Goal: Task Accomplishment & Management: Use online tool/utility

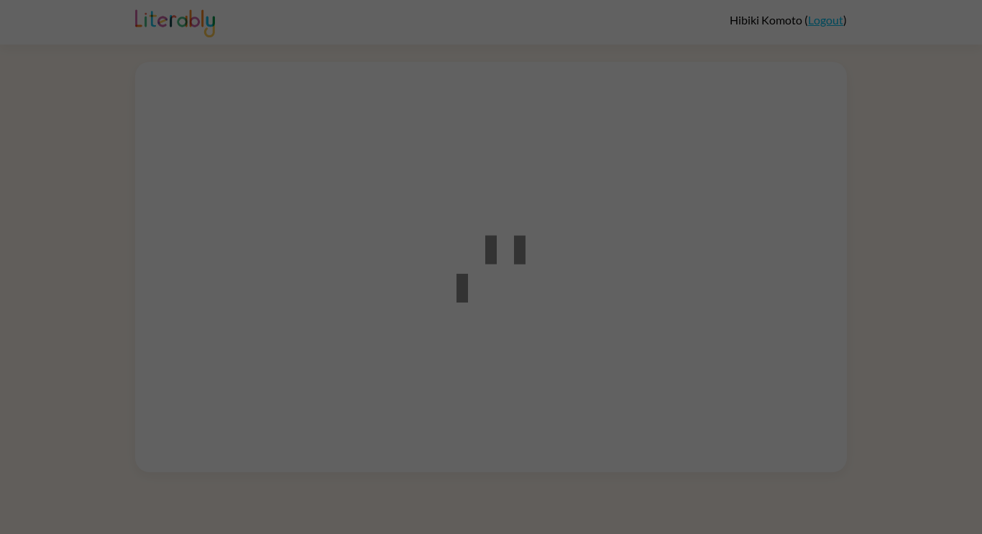
click at [214, 95] on div at bounding box center [491, 267] width 982 height 534
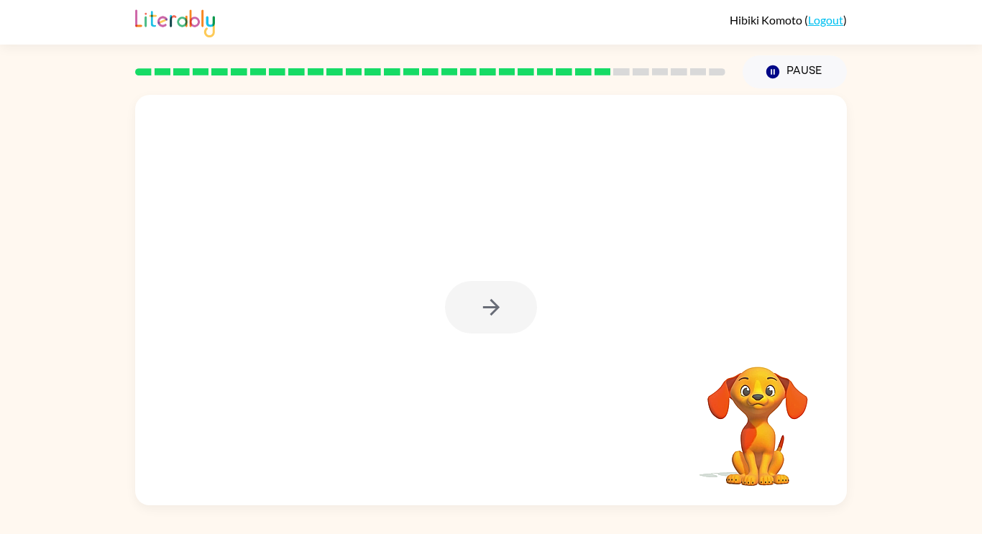
click at [464, 343] on div at bounding box center [490, 300] width 711 height 410
click at [497, 312] on div at bounding box center [491, 307] width 92 height 52
click at [483, 301] on div at bounding box center [491, 307] width 92 height 52
click at [510, 303] on div at bounding box center [491, 307] width 92 height 52
click at [465, 318] on button "button" at bounding box center [491, 307] width 92 height 52
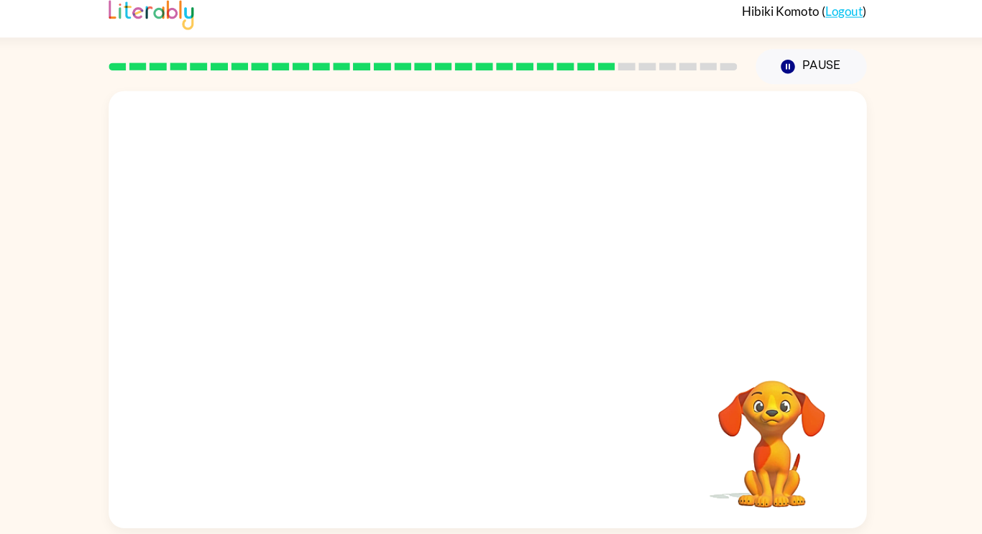
click at [829, 412] on video "Your browser must support playing .mp4 files to use Literably. Please try using…" at bounding box center [758, 416] width 144 height 144
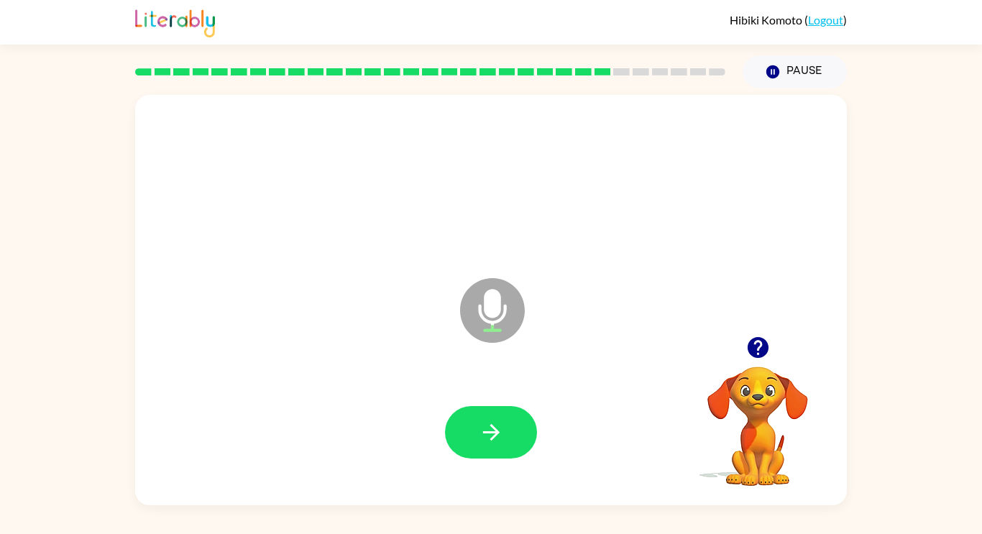
click at [520, 470] on div at bounding box center [490, 433] width 683 height 118
click at [525, 433] on button "button" at bounding box center [491, 432] width 92 height 52
click at [504, 439] on button "button" at bounding box center [491, 432] width 92 height 52
click at [494, 429] on icon "button" at bounding box center [490, 432] width 17 height 17
click at [492, 433] on icon "button" at bounding box center [491, 432] width 25 height 25
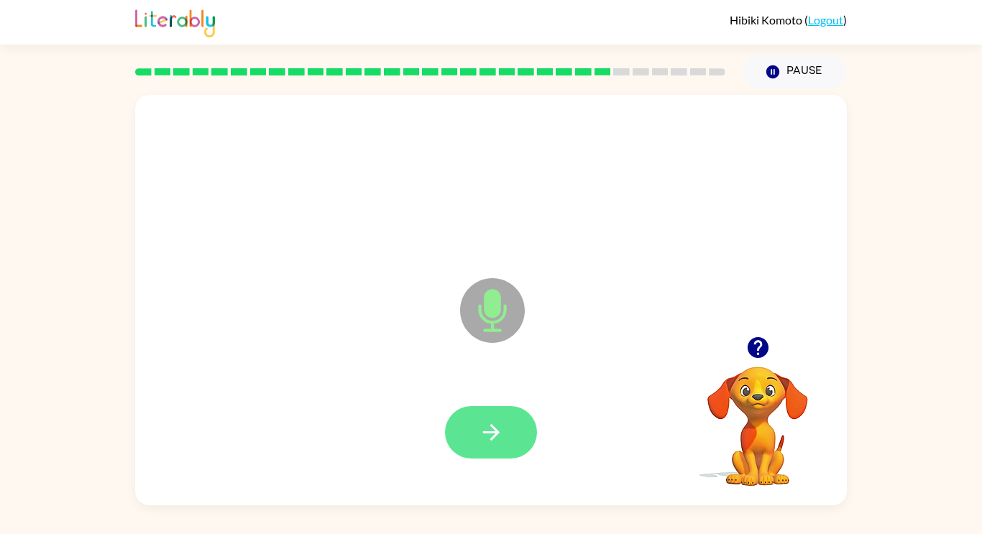
click at [495, 432] on icon "button" at bounding box center [490, 432] width 17 height 17
click at [500, 414] on button "button" at bounding box center [491, 432] width 92 height 52
click at [501, 437] on icon "button" at bounding box center [491, 432] width 25 height 25
click at [497, 425] on icon "button" at bounding box center [491, 432] width 25 height 25
click at [492, 436] on icon "button" at bounding box center [491, 432] width 25 height 25
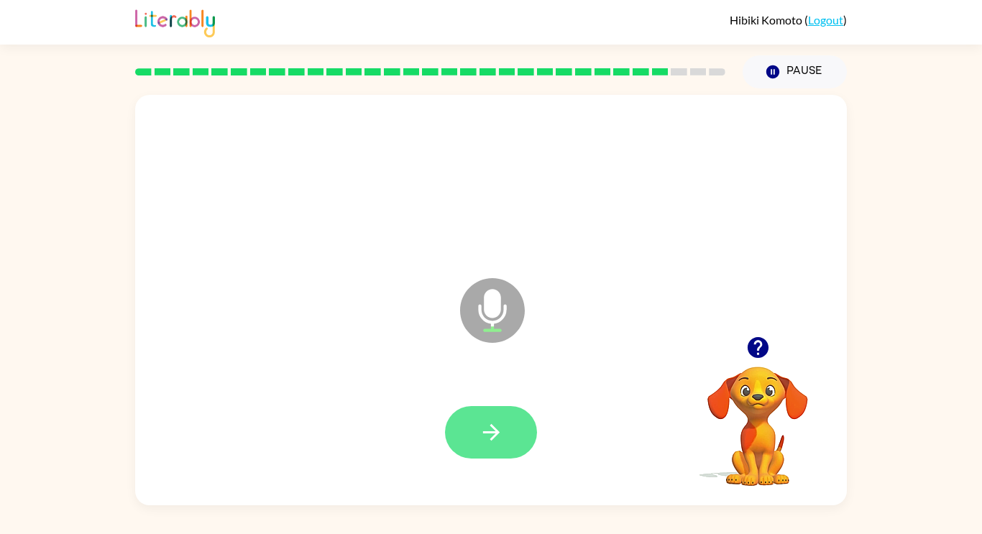
click at [516, 431] on button "button" at bounding box center [491, 432] width 92 height 52
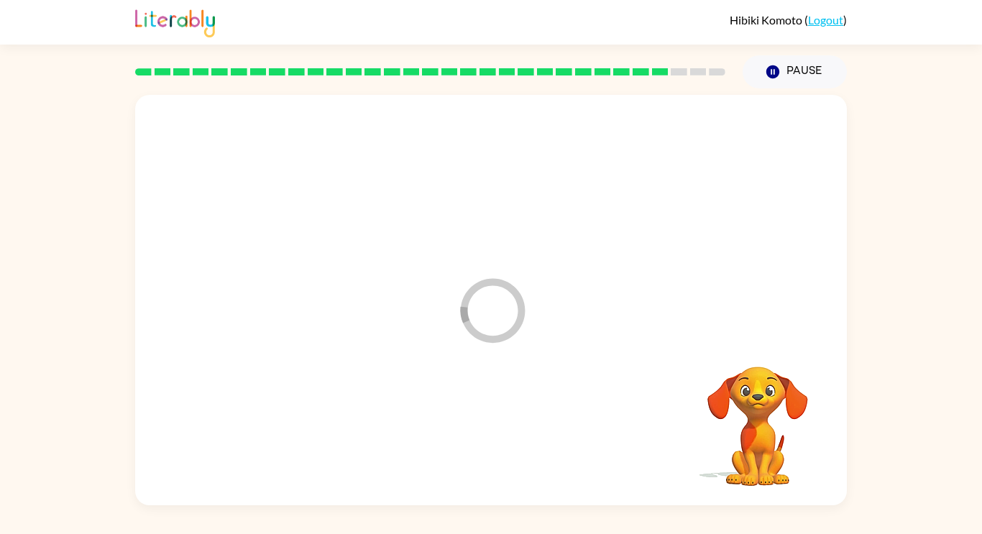
click at [501, 438] on div at bounding box center [490, 433] width 683 height 118
click at [869, 368] on div "Loader Your response is being sent to our graders Your browser must support pla…" at bounding box center [491, 296] width 982 height 417
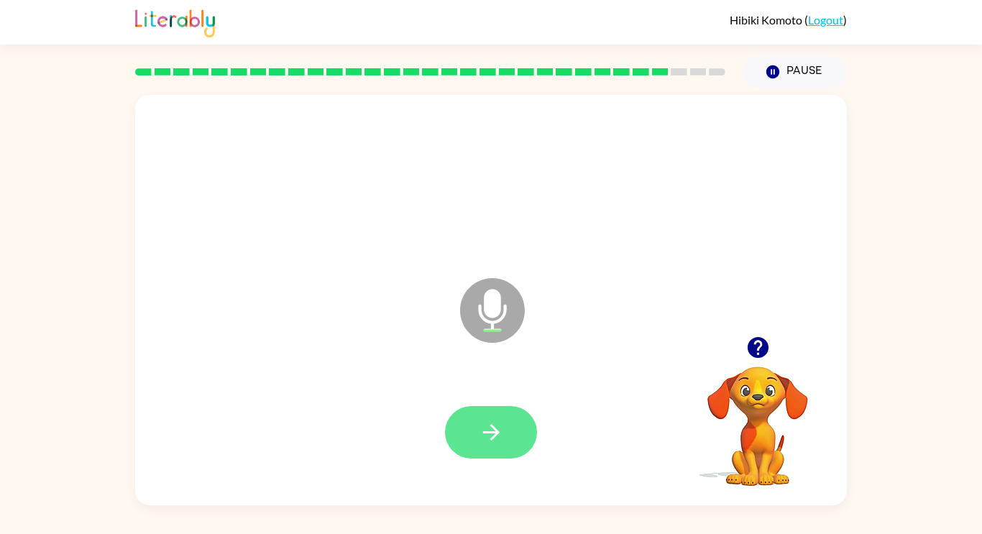
click at [518, 443] on button "button" at bounding box center [491, 432] width 92 height 52
click at [499, 449] on button "button" at bounding box center [491, 432] width 92 height 52
click at [479, 485] on div at bounding box center [490, 433] width 683 height 118
click at [499, 435] on icon "button" at bounding box center [491, 432] width 25 height 25
click at [494, 457] on button "button" at bounding box center [491, 432] width 92 height 52
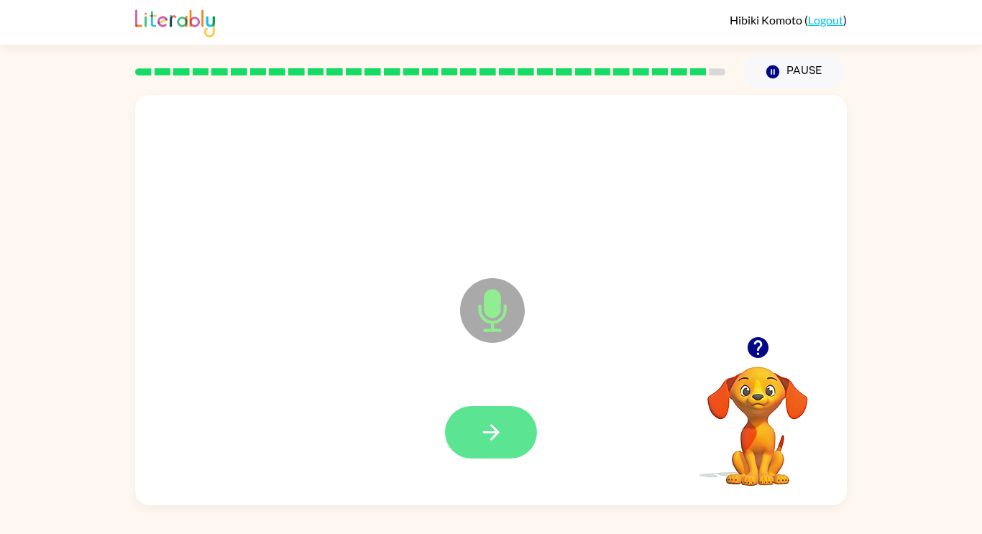
click at [501, 407] on button "button" at bounding box center [491, 432] width 92 height 52
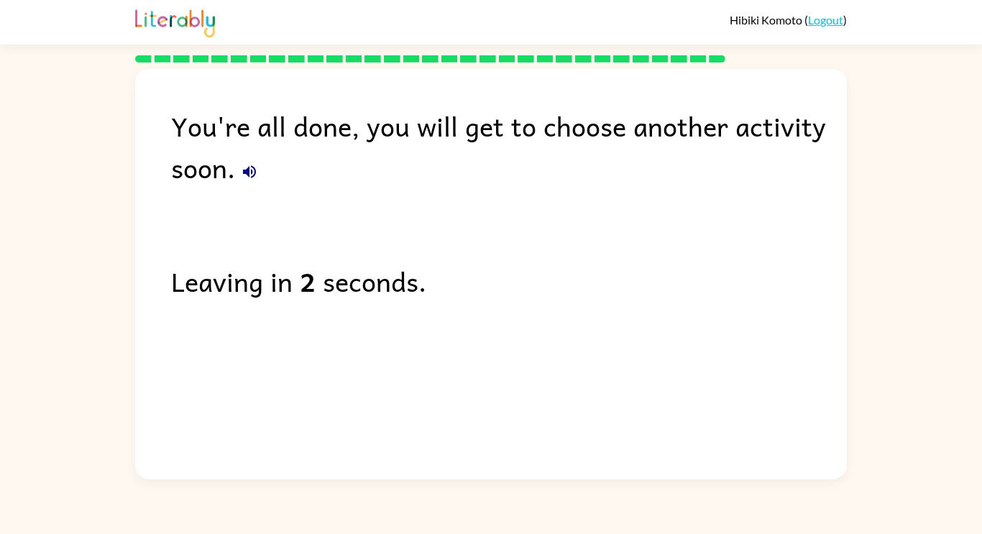
click at [734, 239] on div "You're all done, you will get to choose another activity soon. Leaving in 2 sec…" at bounding box center [490, 270] width 711 height 403
click at [721, 249] on div "You're all done, you will get to choose another activity soon. Leaving in 2 sec…" at bounding box center [490, 270] width 711 height 403
click at [712, 260] on div "Leaving in 2 seconds." at bounding box center [508, 281] width 675 height 42
click at [693, 292] on div "Leaving in 2 seconds." at bounding box center [508, 281] width 675 height 42
click at [691, 293] on div "Leaving in 1 second." at bounding box center [508, 281] width 675 height 42
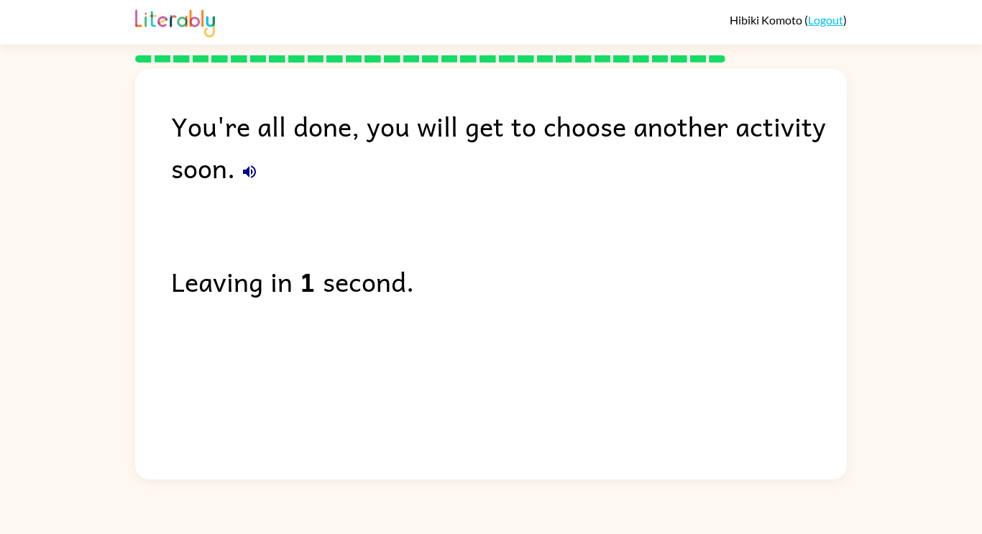
click at [693, 290] on div "Leaving in 1 second." at bounding box center [508, 281] width 675 height 42
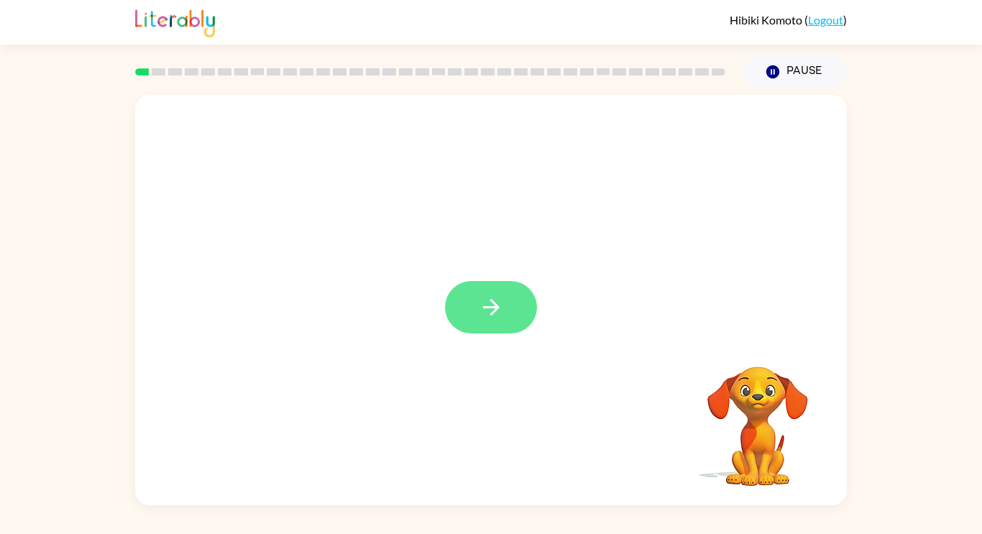
click at [464, 295] on button "button" at bounding box center [491, 307] width 92 height 52
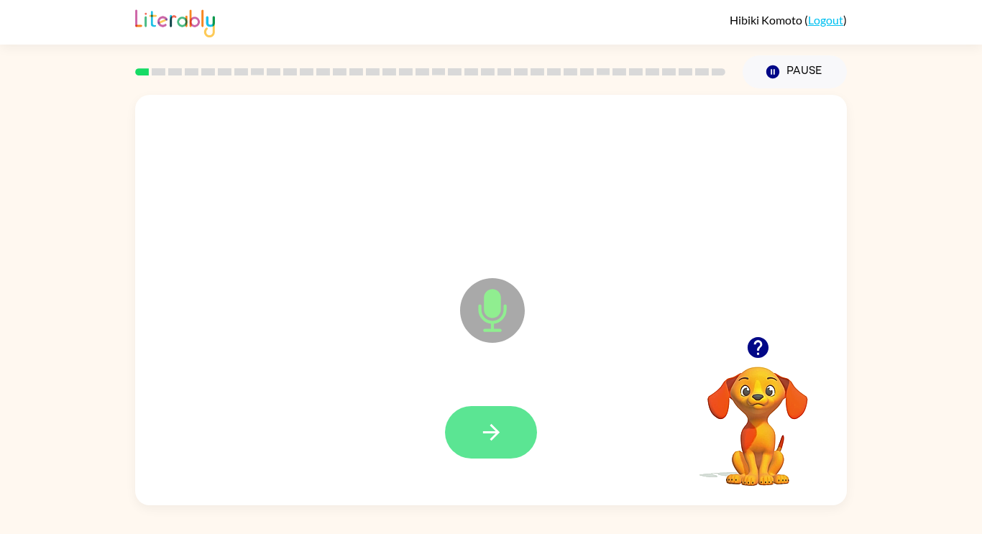
click at [514, 428] on button "button" at bounding box center [491, 432] width 92 height 52
click at [534, 442] on button "button" at bounding box center [491, 432] width 92 height 52
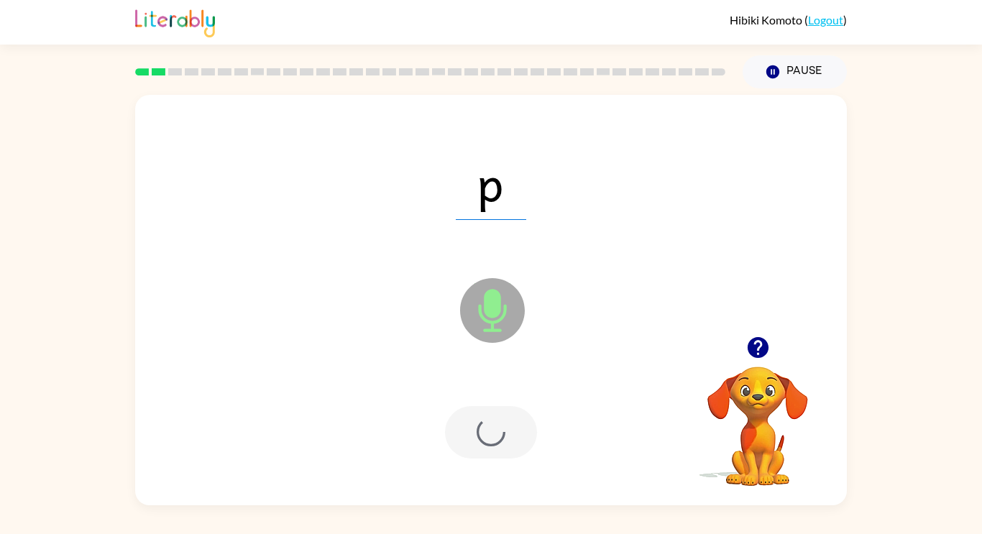
click at [504, 437] on div at bounding box center [491, 432] width 92 height 52
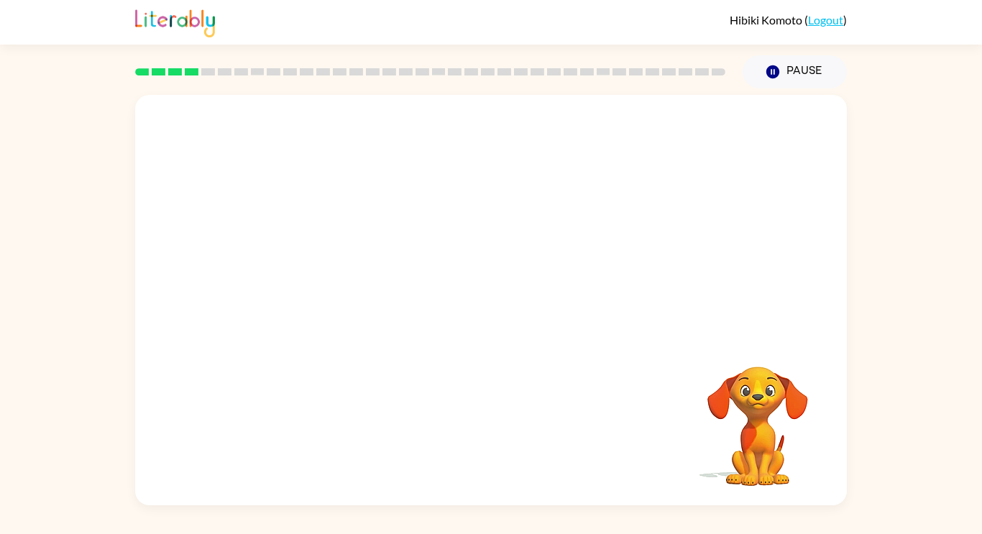
click at [77, 384] on div "Your browser must support playing .mp4 files to use Literably. Please try using…" at bounding box center [491, 296] width 982 height 417
click at [121, 445] on div "Your browser must support playing .mp4 files to use Literably. Please try using…" at bounding box center [491, 296] width 982 height 417
click at [64, 304] on div "Your browser must support playing .mp4 files to use Literably. Please try using…" at bounding box center [491, 296] width 982 height 417
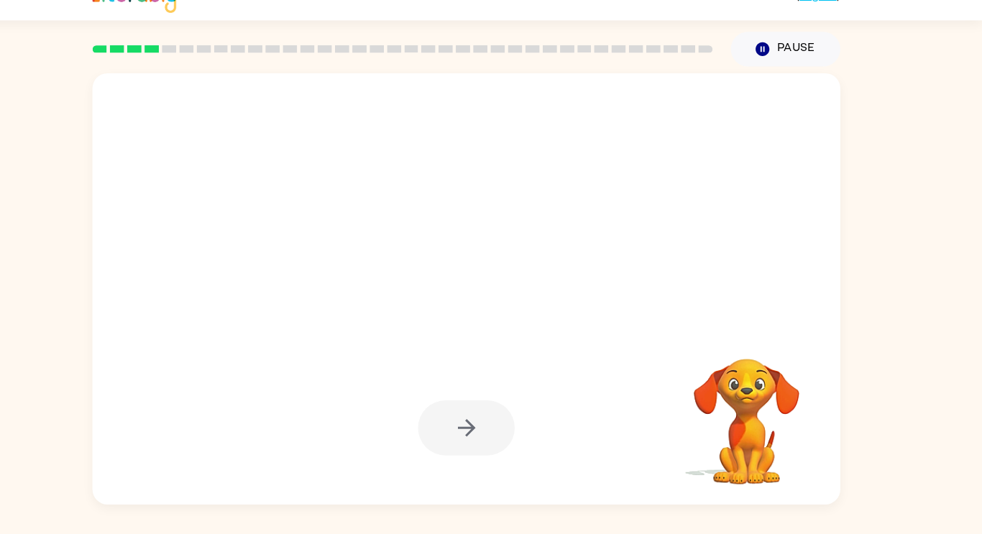
click at [465, 406] on div at bounding box center [491, 432] width 92 height 52
click at [485, 438] on div at bounding box center [491, 432] width 92 height 52
click at [476, 447] on div at bounding box center [491, 432] width 92 height 52
click at [464, 438] on div at bounding box center [491, 432] width 92 height 52
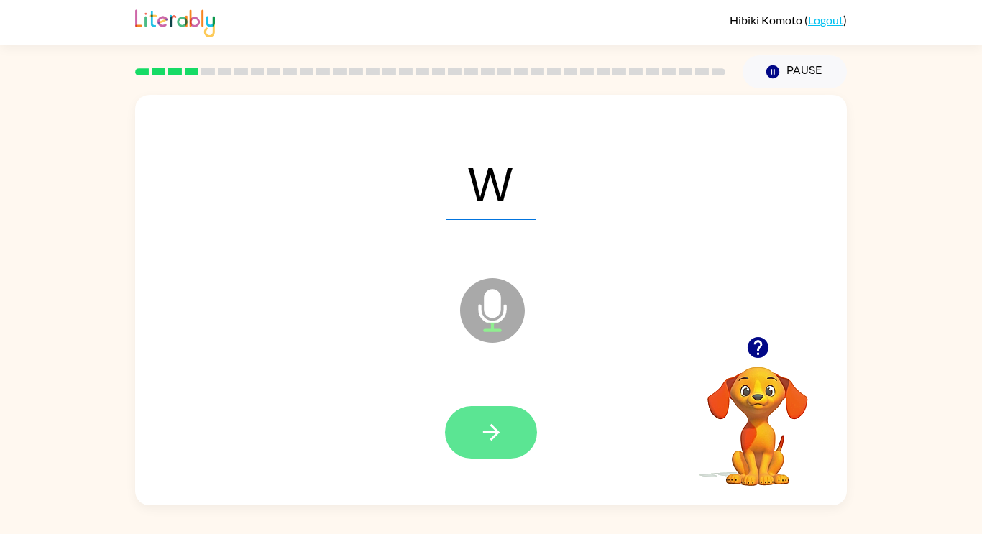
click at [490, 438] on icon "button" at bounding box center [491, 432] width 25 height 25
click at [505, 429] on button "button" at bounding box center [491, 432] width 92 height 52
click at [508, 439] on button "button" at bounding box center [491, 432] width 92 height 52
click at [487, 428] on icon "button" at bounding box center [491, 432] width 25 height 25
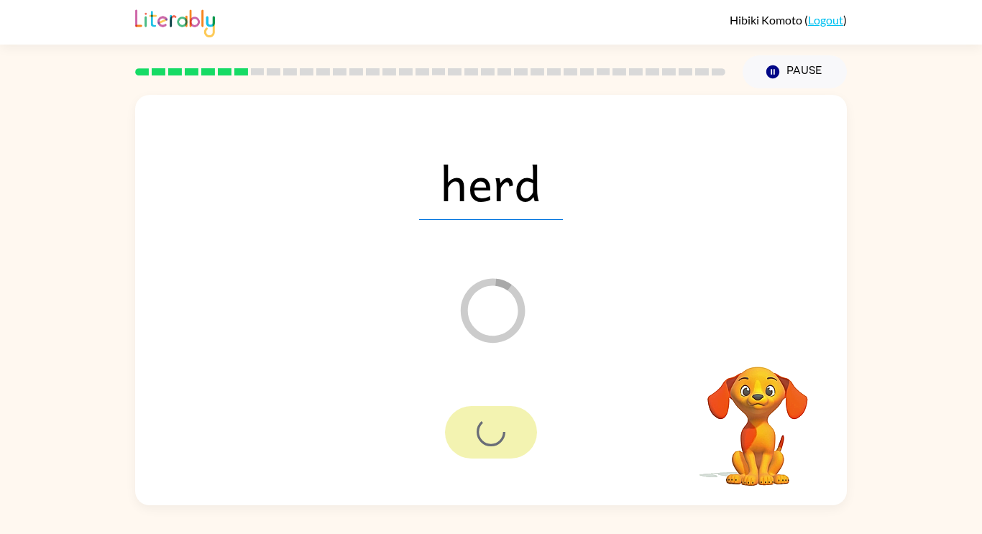
click at [508, 438] on div at bounding box center [491, 432] width 92 height 52
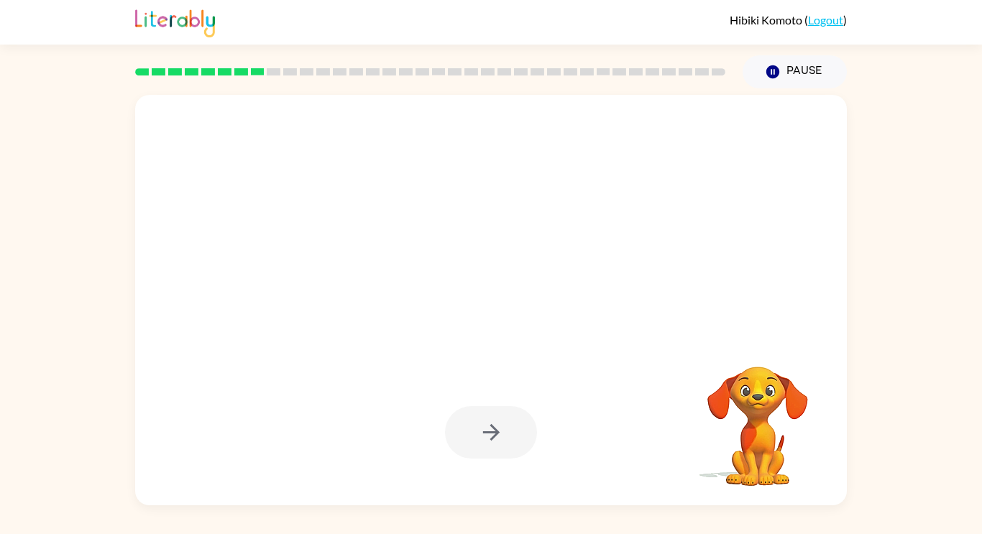
click at [523, 383] on div at bounding box center [490, 433] width 683 height 118
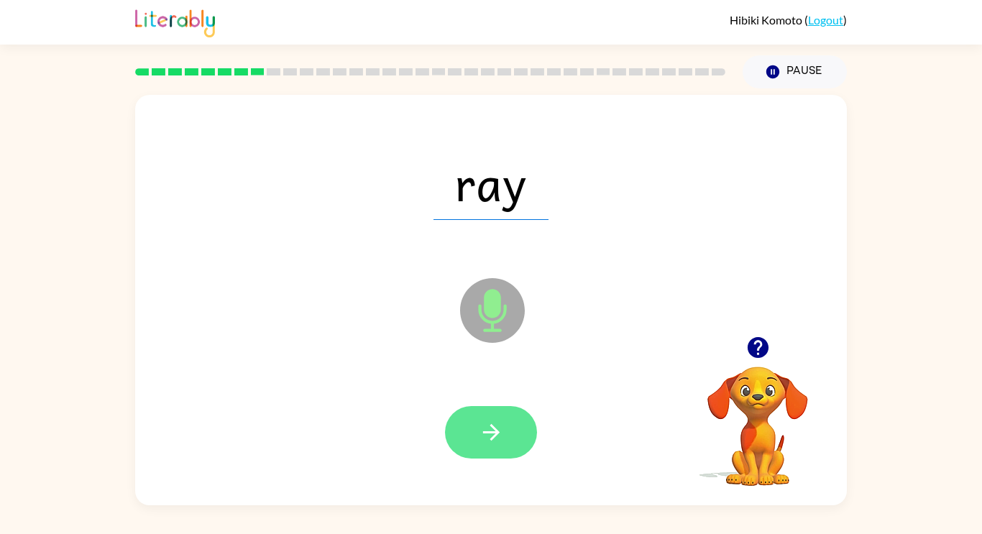
click at [477, 442] on button "button" at bounding box center [491, 432] width 92 height 52
click at [494, 448] on div at bounding box center [491, 432] width 92 height 52
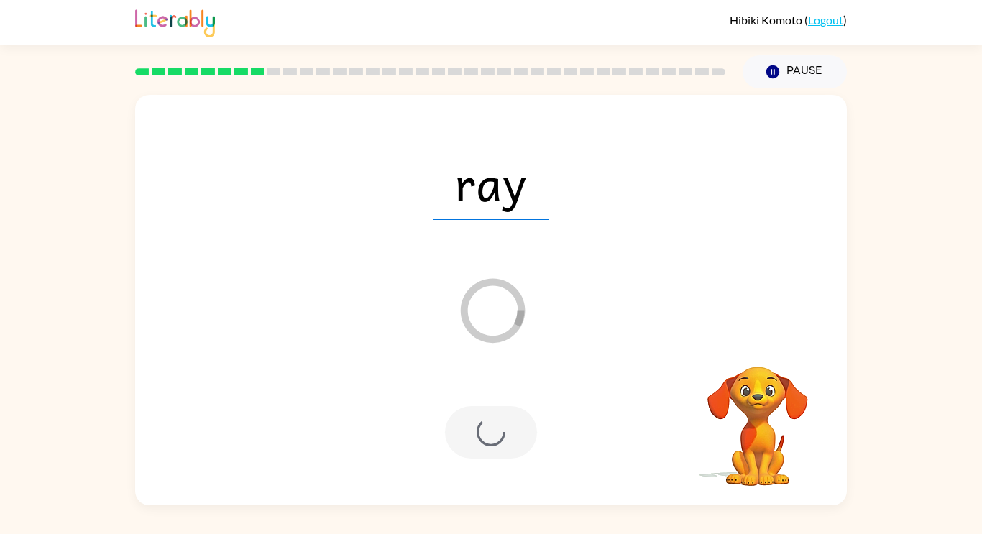
click at [489, 446] on div at bounding box center [491, 432] width 92 height 52
click at [485, 433] on div at bounding box center [491, 432] width 92 height 52
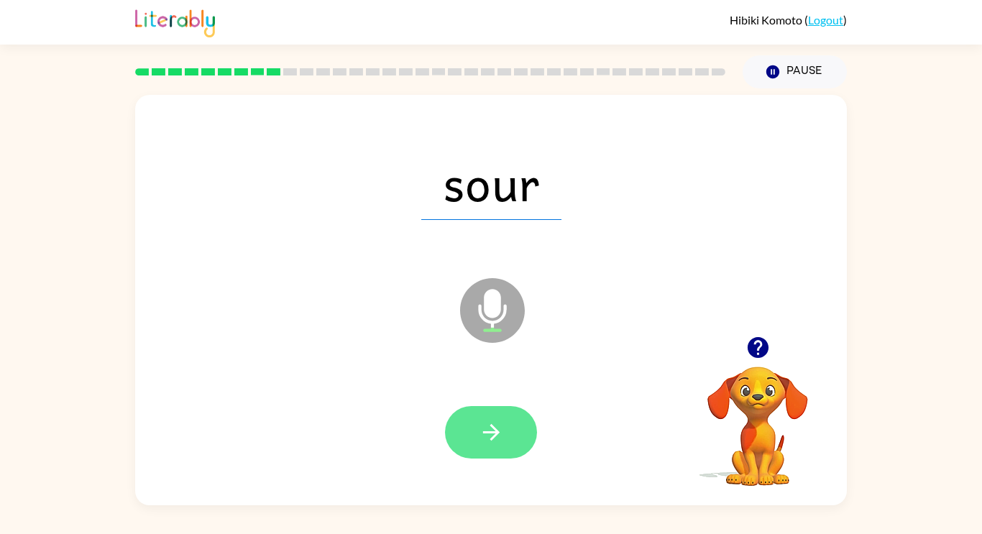
click at [505, 438] on button "button" at bounding box center [491, 432] width 92 height 52
click at [495, 442] on div at bounding box center [491, 432] width 92 height 52
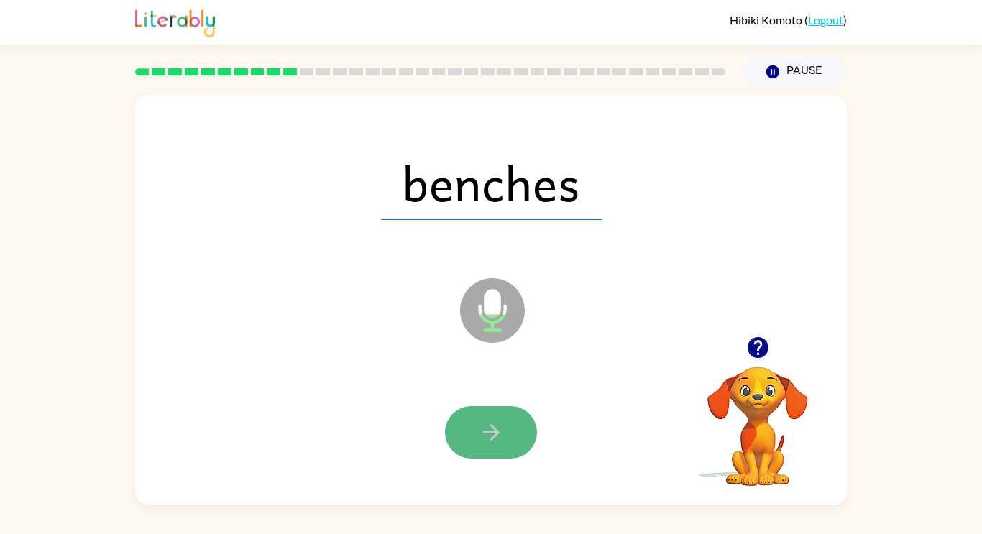
click at [493, 425] on icon "button" at bounding box center [491, 432] width 25 height 25
click at [488, 421] on div at bounding box center [491, 432] width 92 height 52
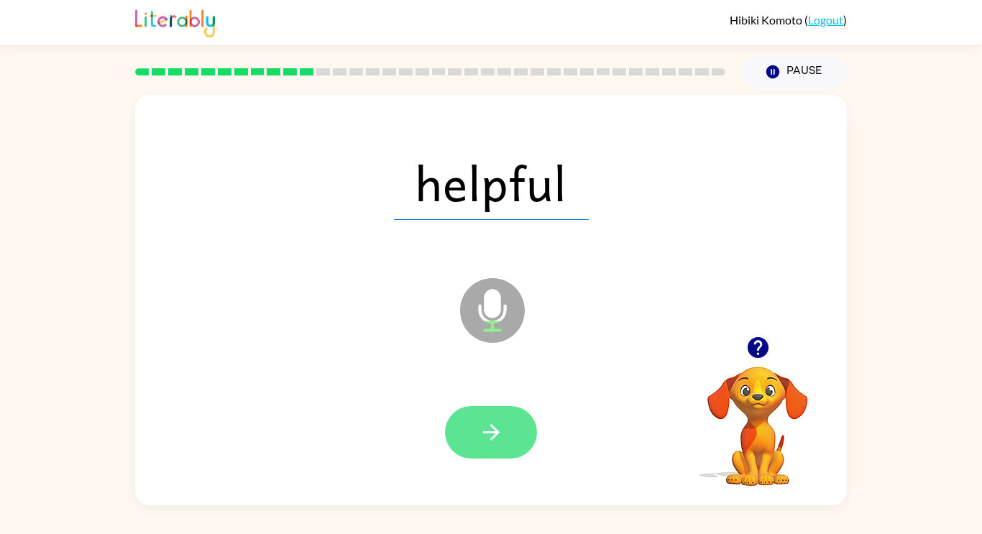
click at [480, 421] on icon "button" at bounding box center [491, 432] width 25 height 25
click at [492, 427] on div at bounding box center [491, 432] width 92 height 52
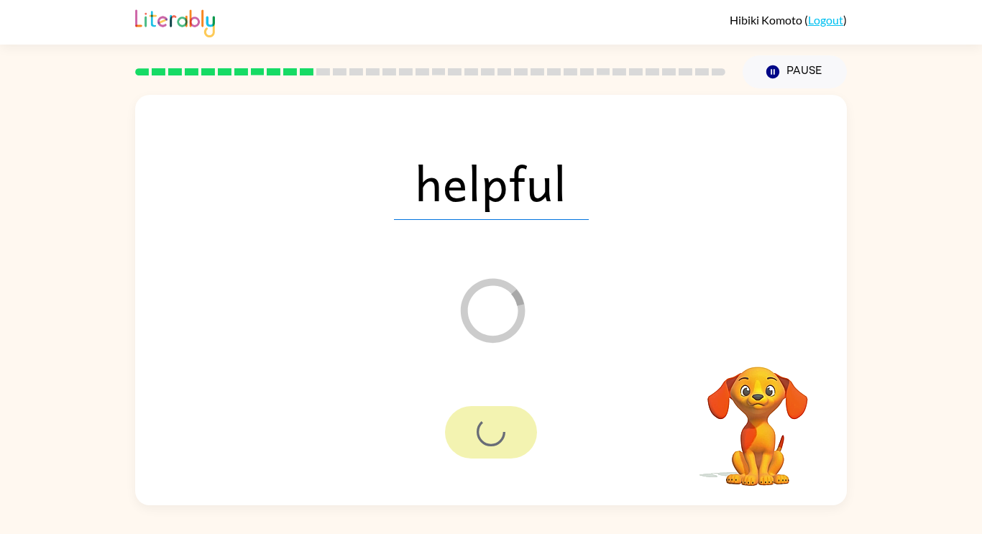
click at [509, 434] on div at bounding box center [491, 432] width 92 height 52
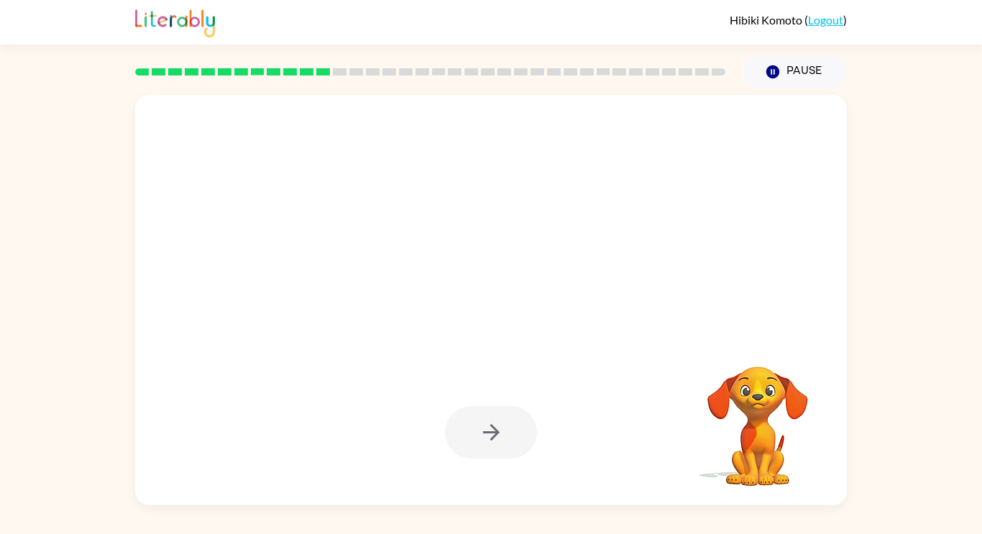
click at [564, 484] on div at bounding box center [490, 433] width 683 height 118
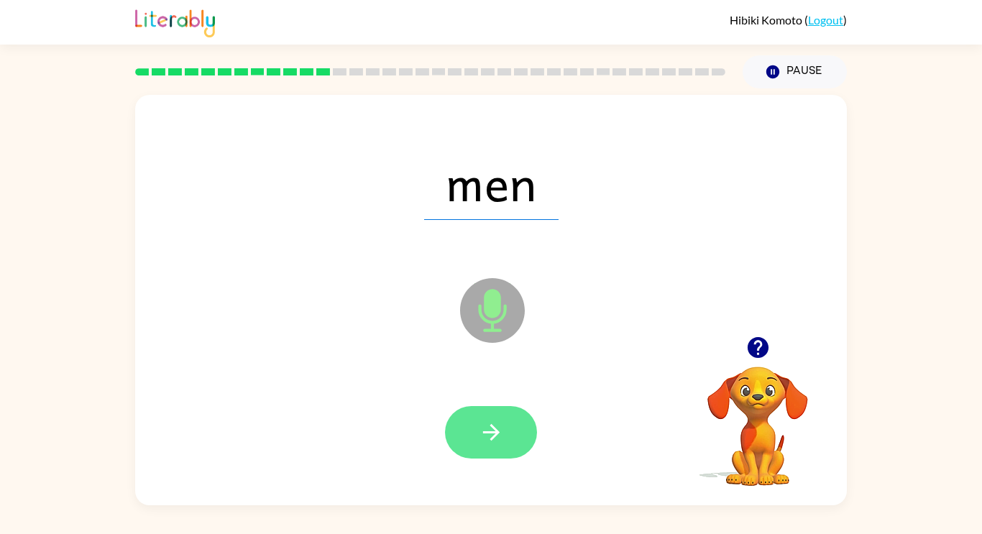
click at [498, 451] on button "button" at bounding box center [491, 432] width 92 height 52
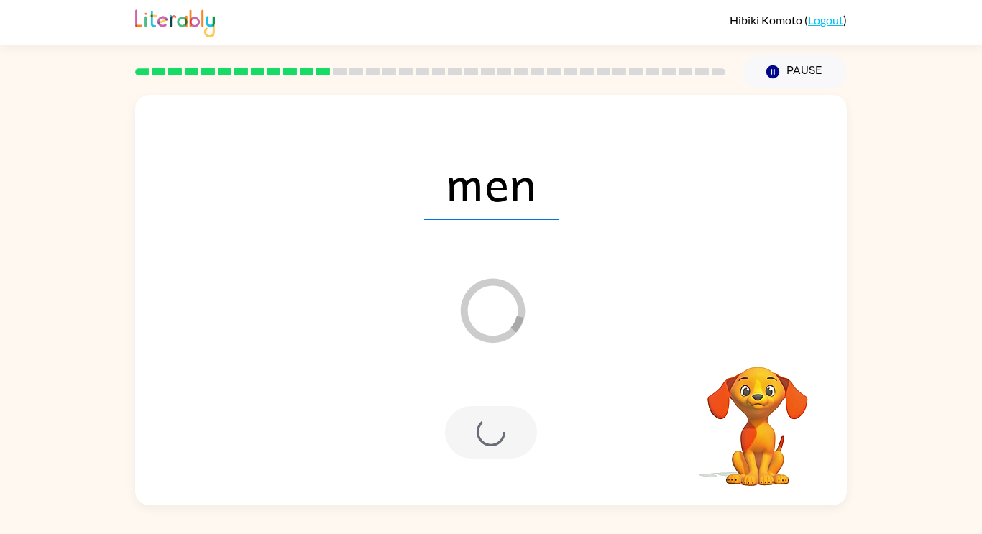
click at [475, 428] on div at bounding box center [491, 432] width 92 height 52
click at [449, 389] on div at bounding box center [490, 433] width 683 height 118
click at [497, 406] on div at bounding box center [491, 432] width 92 height 52
click at [469, 375] on div at bounding box center [490, 433] width 683 height 118
click at [521, 228] on div "men" at bounding box center [490, 183] width 683 height 118
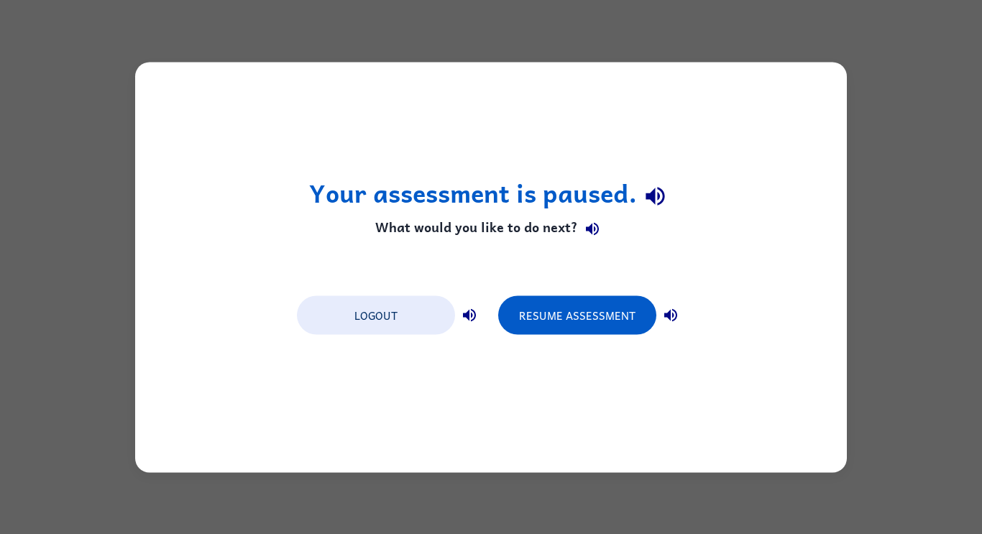
click at [895, 324] on div "Your assessment is paused. What would you like to do next? Logout Resume Assess…" at bounding box center [491, 267] width 982 height 534
click at [905, 320] on div "Your assessment is paused. What would you like to do next? Logout Resume Assess…" at bounding box center [491, 267] width 982 height 534
click at [888, 325] on div "Your assessment is paused. What would you like to do next? Logout Resume Assess…" at bounding box center [491, 267] width 982 height 534
click at [576, 350] on div "Your assessment is paused. What would you like to do next? Logout Resume Assess…" at bounding box center [490, 267] width 711 height 410
click at [634, 310] on button "Resume Assessment" at bounding box center [577, 314] width 158 height 39
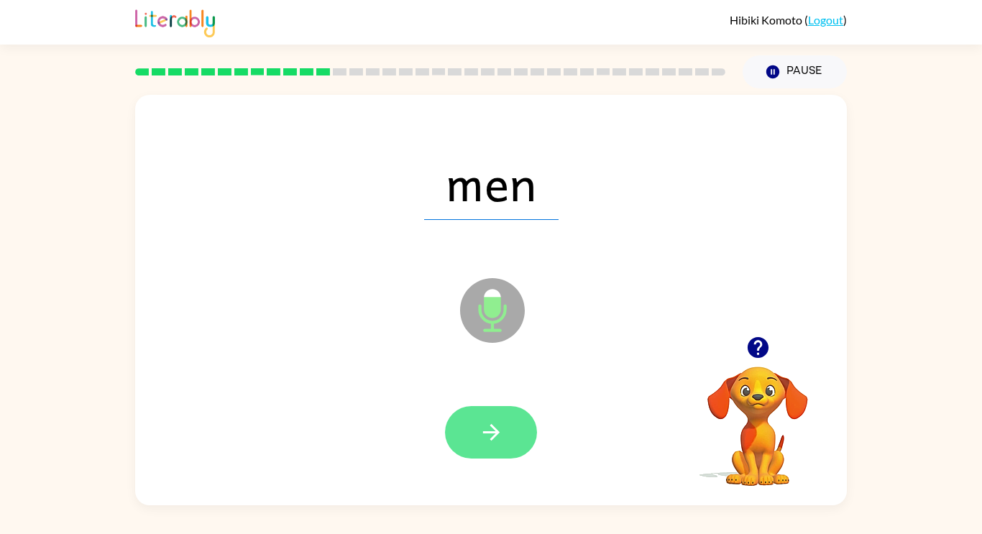
click at [519, 457] on button "button" at bounding box center [491, 432] width 92 height 52
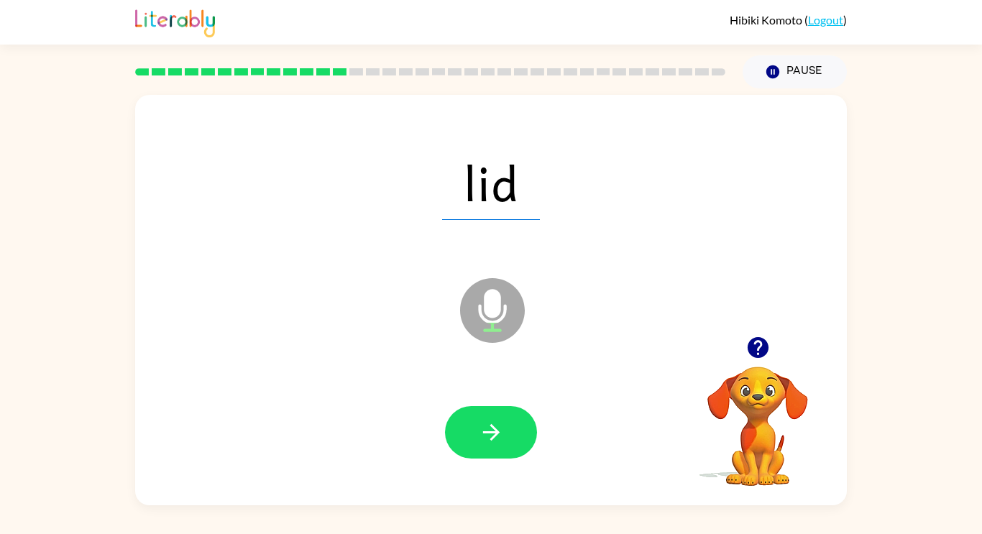
click at [977, 415] on div "lid Microphone The Microphone is here when it is your turn to talk Your browser…" at bounding box center [491, 296] width 982 height 417
click at [513, 440] on button "button" at bounding box center [491, 432] width 92 height 52
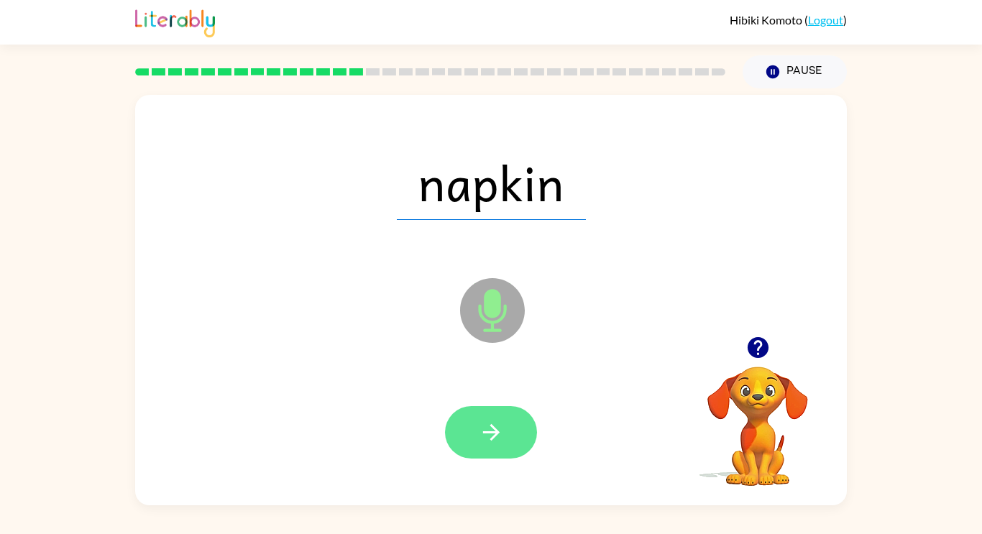
click at [515, 454] on button "button" at bounding box center [491, 432] width 92 height 52
click at [475, 419] on button "button" at bounding box center [491, 432] width 92 height 52
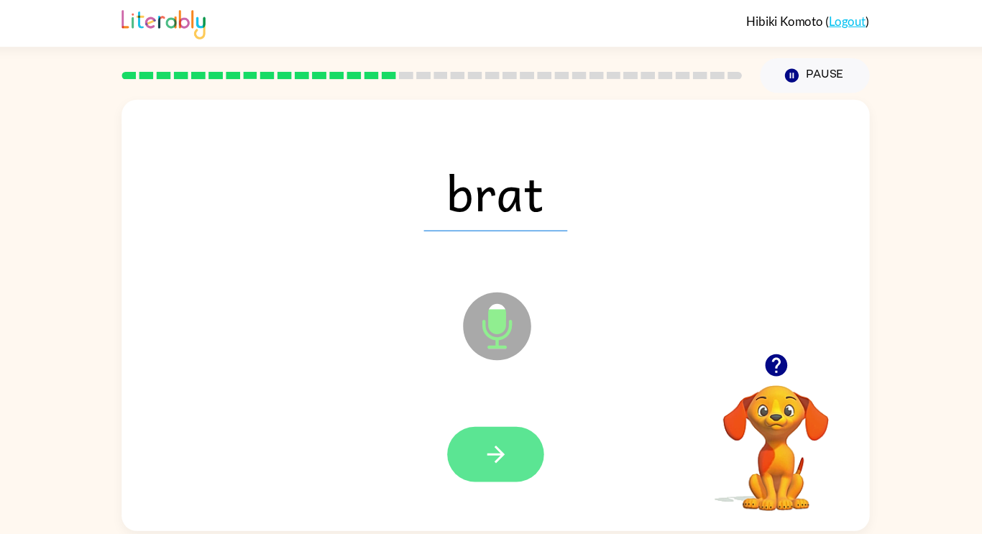
click at [500, 421] on icon "button" at bounding box center [491, 432] width 25 height 25
click at [503, 441] on icon "button" at bounding box center [491, 432] width 25 height 25
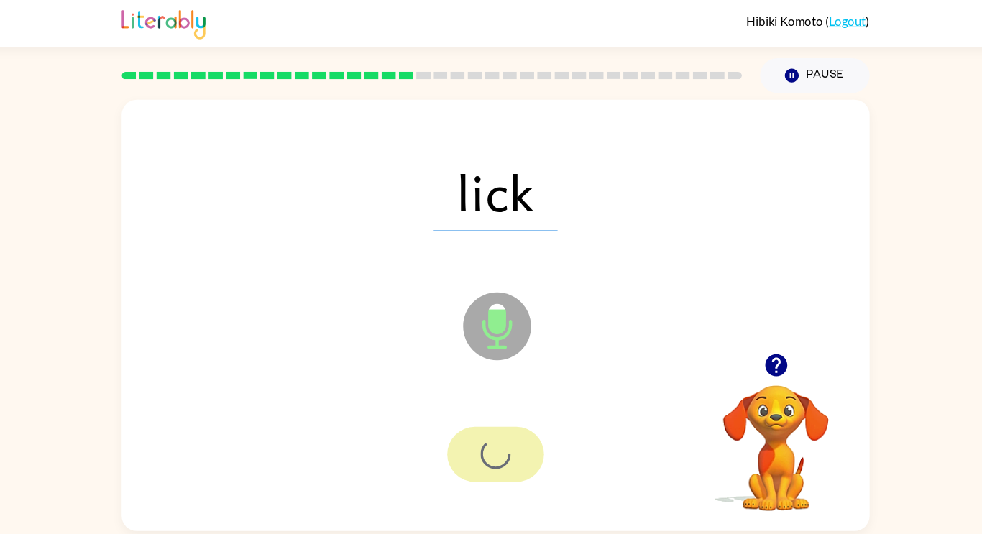
click at [22, 476] on div "lick Microphone The Microphone is here when it is your turn to talk Your browse…" at bounding box center [491, 296] width 982 height 417
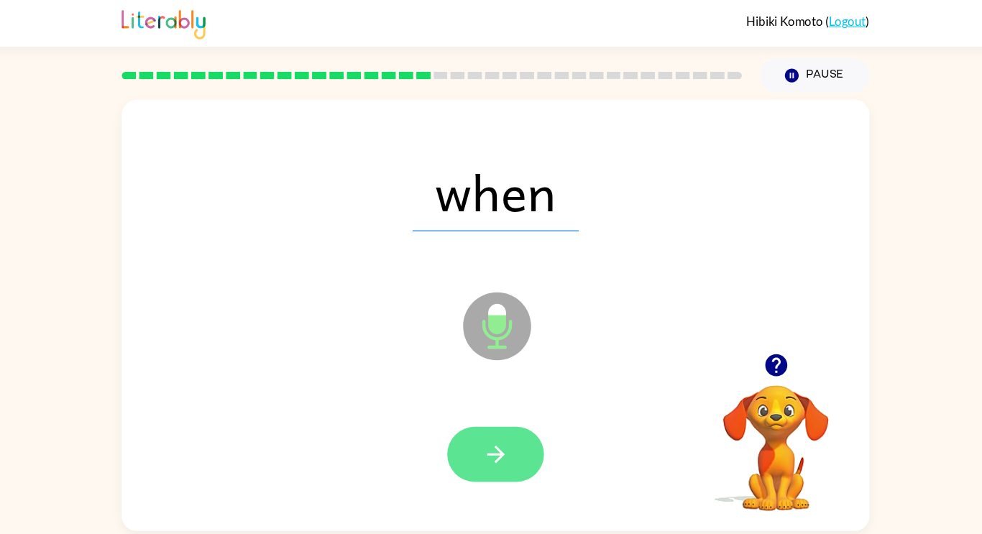
click at [502, 455] on button "button" at bounding box center [491, 432] width 92 height 52
click at [513, 430] on button "button" at bounding box center [491, 432] width 92 height 52
click at [520, 435] on button "button" at bounding box center [491, 432] width 92 height 52
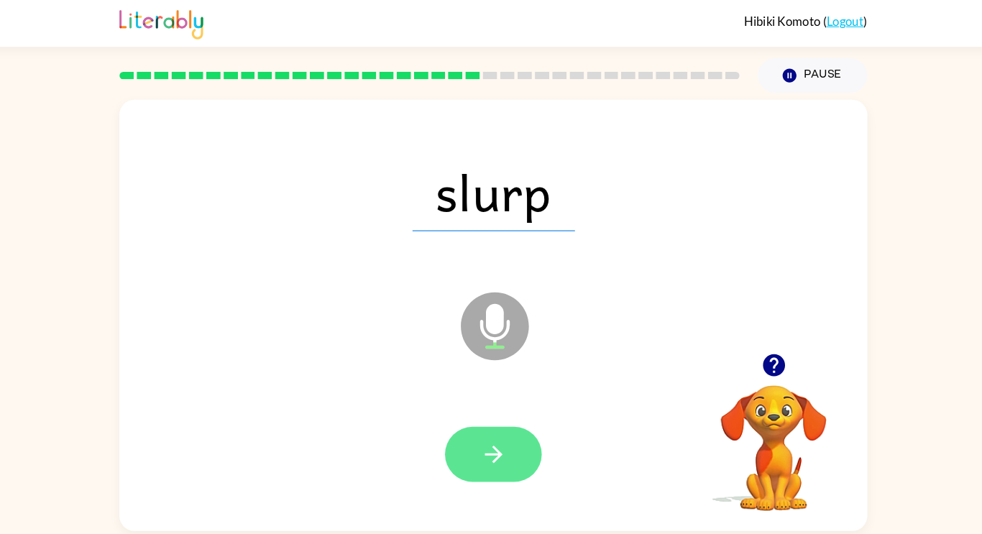
click at [466, 428] on button "button" at bounding box center [491, 432] width 92 height 52
click at [456, 423] on div at bounding box center [491, 432] width 92 height 52
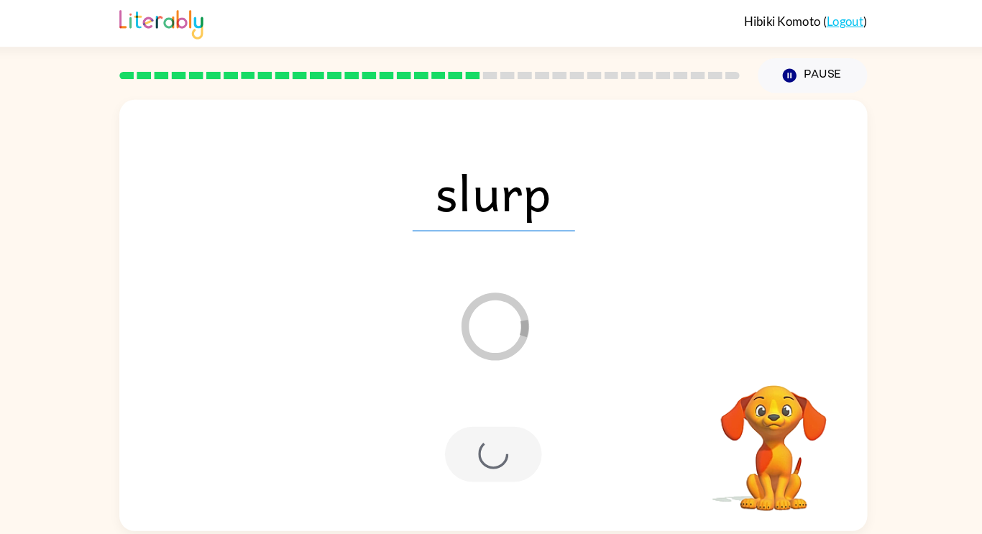
click at [448, 422] on div at bounding box center [491, 432] width 92 height 52
click at [448, 418] on div at bounding box center [491, 432] width 92 height 52
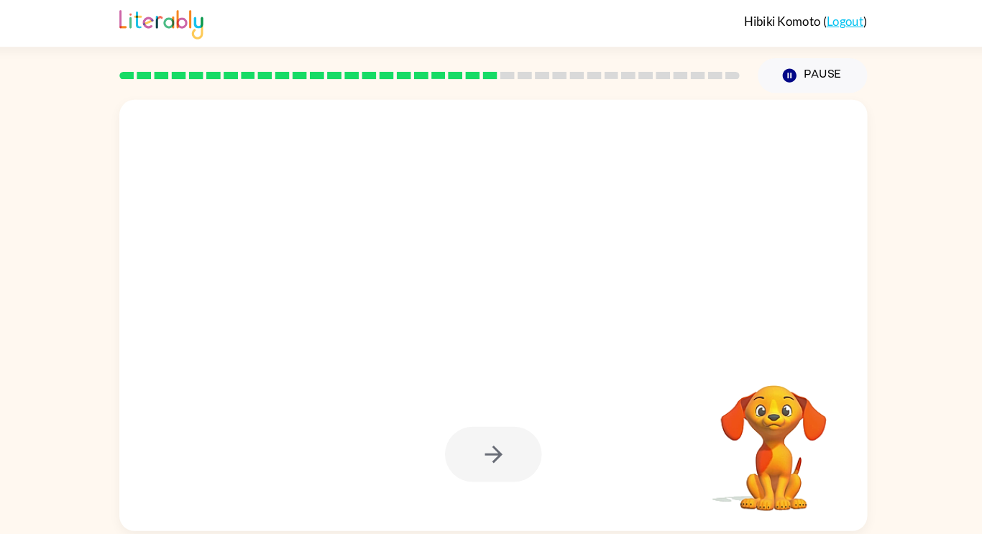
click at [353, 449] on div at bounding box center [490, 433] width 683 height 118
click at [829, 481] on video "Your browser must support playing .mp4 files to use Literably. Please try using…" at bounding box center [758, 416] width 144 height 144
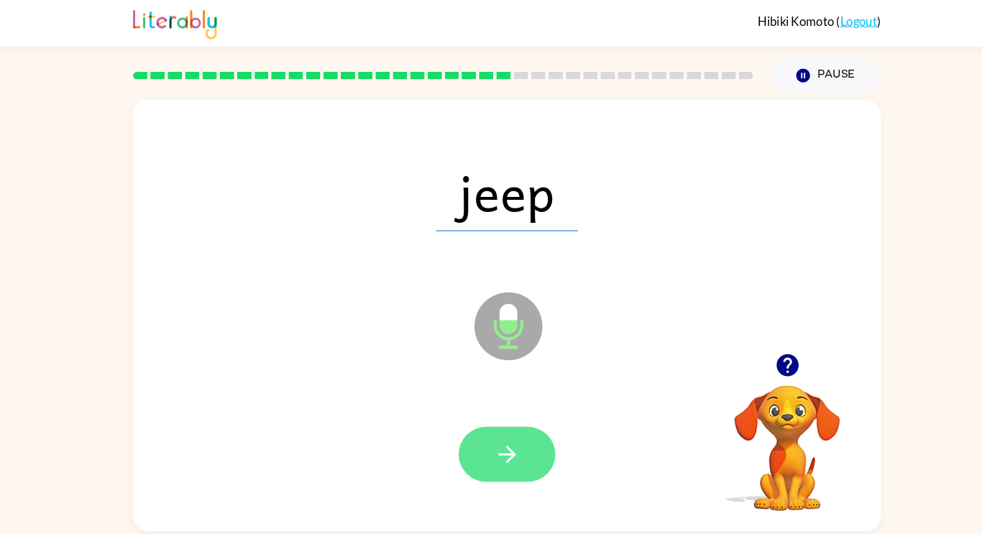
click at [469, 444] on button "button" at bounding box center [491, 432] width 92 height 52
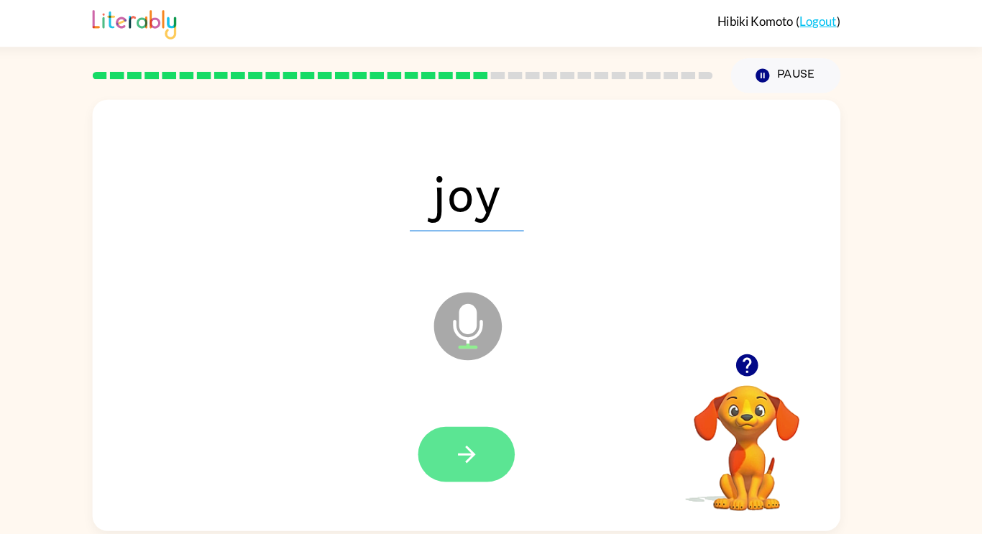
click at [496, 437] on icon "button" at bounding box center [491, 432] width 25 height 25
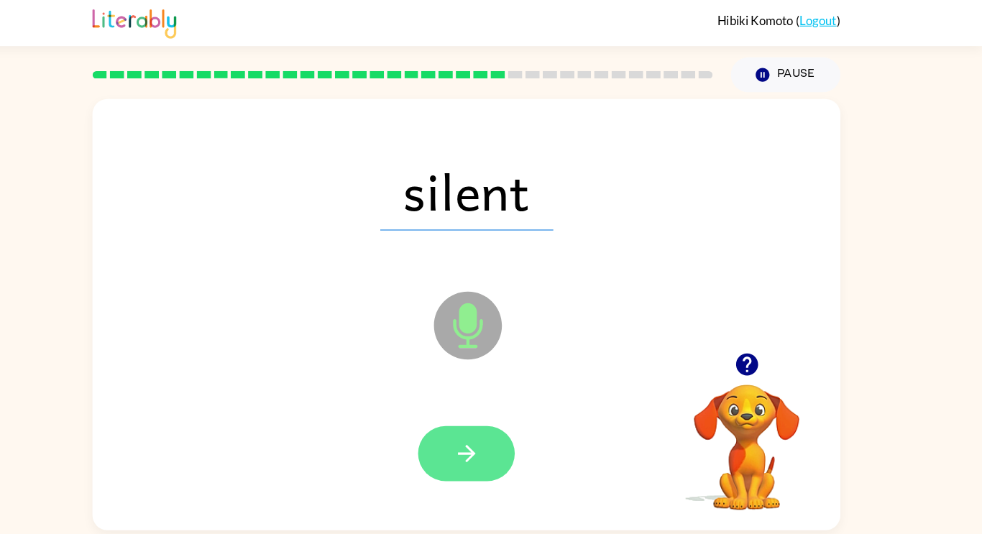
click at [466, 438] on button "button" at bounding box center [491, 432] width 92 height 52
click at [447, 437] on button "button" at bounding box center [491, 432] width 92 height 52
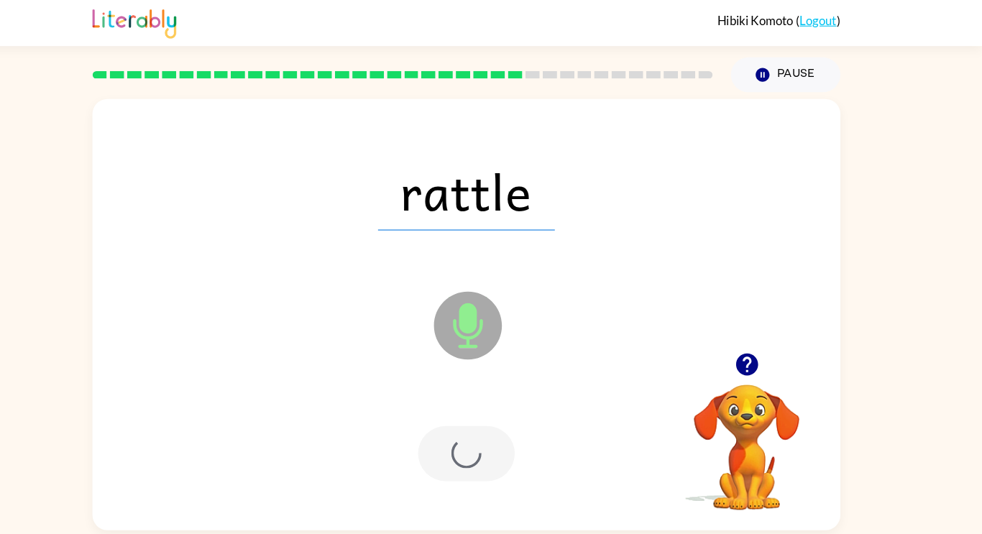
click at [462, 441] on div at bounding box center [491, 432] width 92 height 52
click at [461, 433] on div at bounding box center [491, 432] width 92 height 52
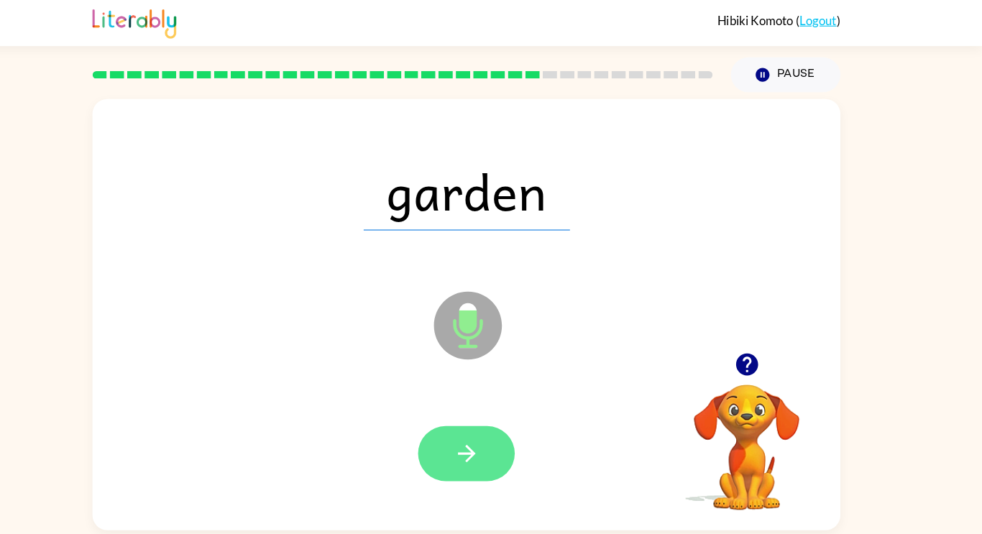
click at [476, 424] on button "button" at bounding box center [491, 432] width 92 height 52
click at [480, 441] on icon "button" at bounding box center [491, 432] width 25 height 25
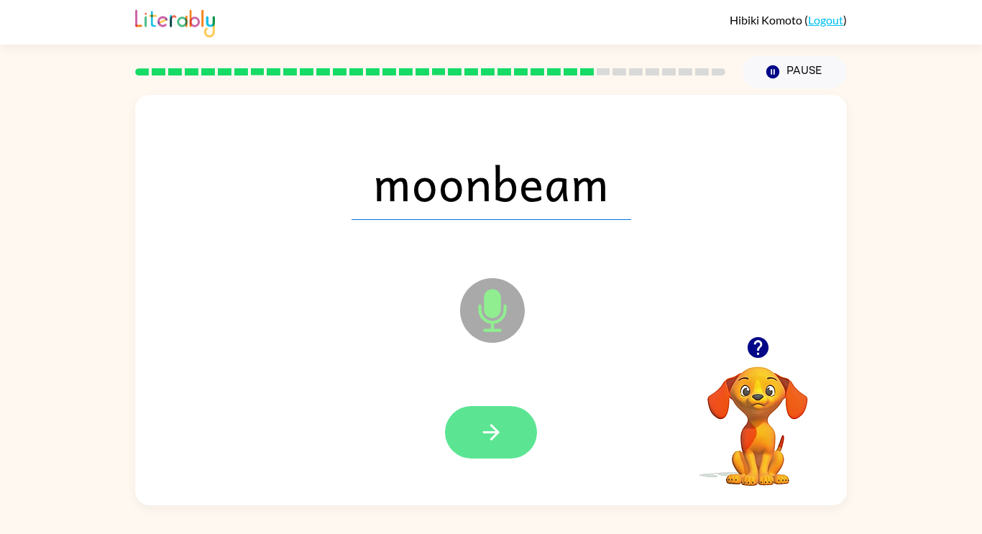
click at [502, 432] on icon "button" at bounding box center [491, 432] width 25 height 25
click at [500, 438] on div at bounding box center [491, 432] width 92 height 52
click at [508, 438] on div at bounding box center [491, 432] width 92 height 52
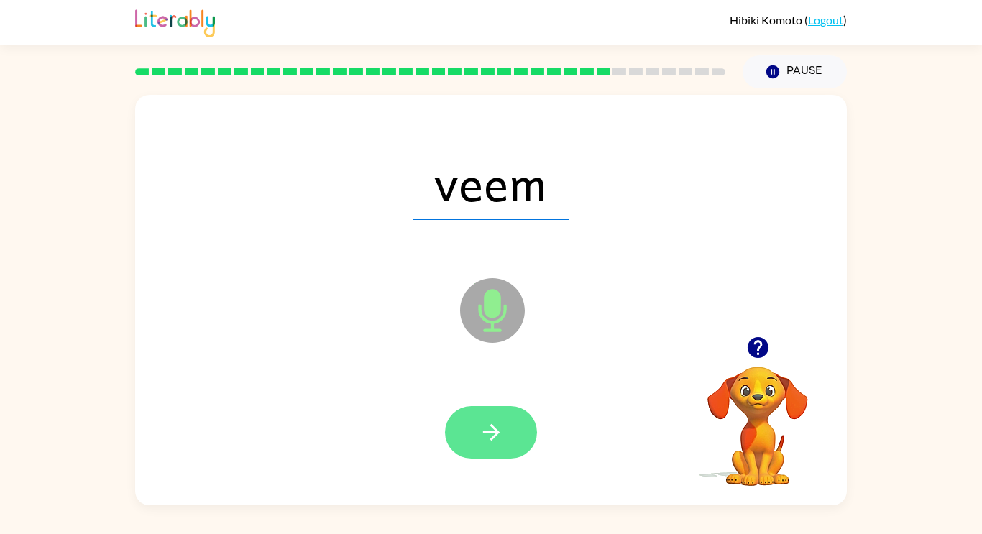
click at [474, 451] on button "button" at bounding box center [491, 432] width 92 height 52
click at [512, 435] on button "button" at bounding box center [491, 432] width 92 height 52
click at [507, 449] on button "button" at bounding box center [491, 432] width 92 height 52
click at [504, 453] on button "button" at bounding box center [491, 432] width 92 height 52
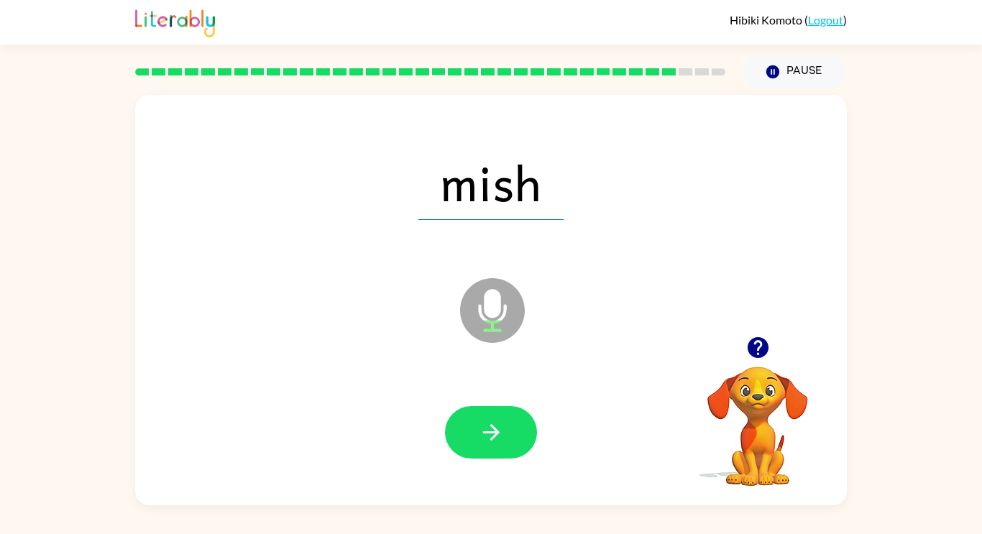
click at [491, 469] on div at bounding box center [490, 433] width 683 height 118
click at [514, 444] on button "button" at bounding box center [491, 432] width 92 height 52
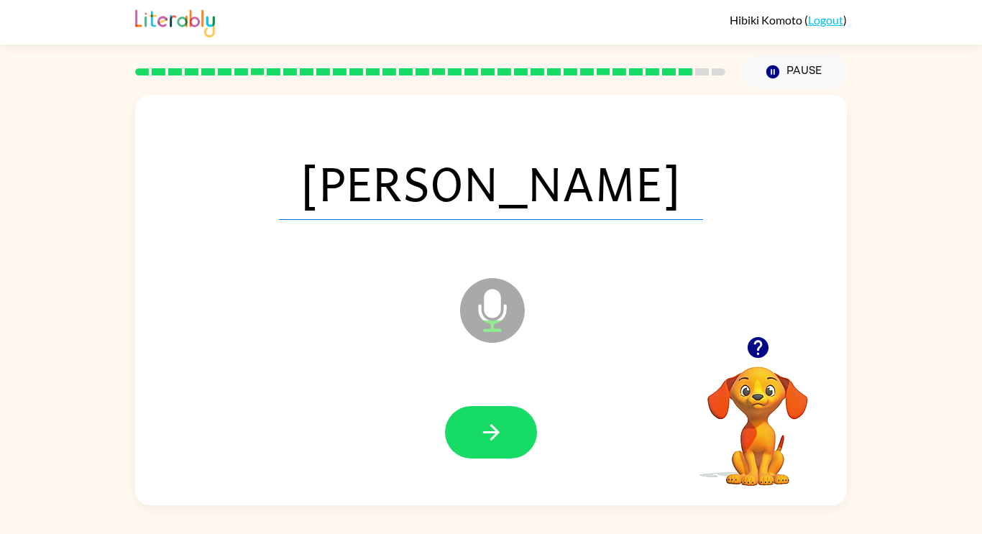
click at [523, 458] on div at bounding box center [491, 432] width 92 height 52
click at [528, 423] on button "button" at bounding box center [491, 432] width 92 height 52
click at [512, 432] on div at bounding box center [491, 432] width 92 height 52
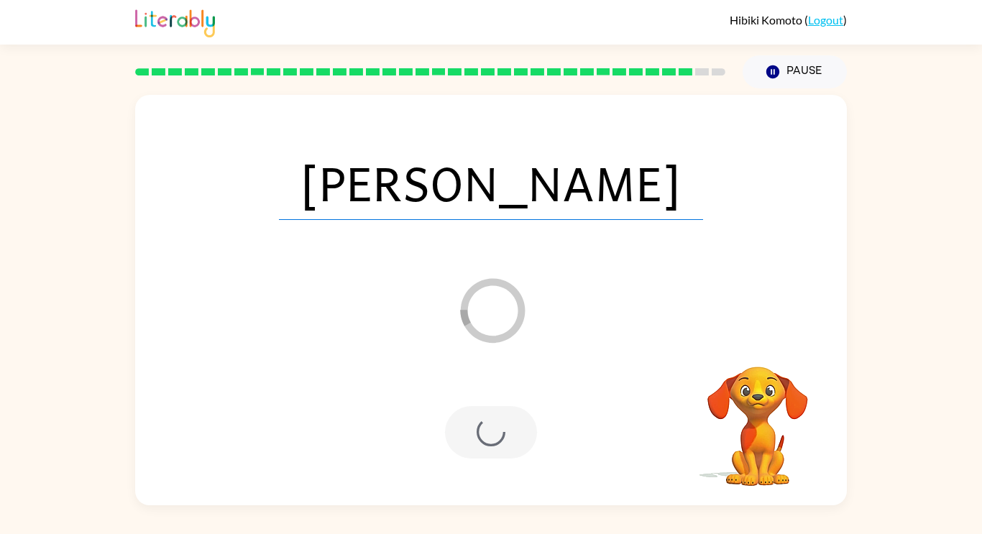
click at [496, 426] on div at bounding box center [491, 432] width 92 height 52
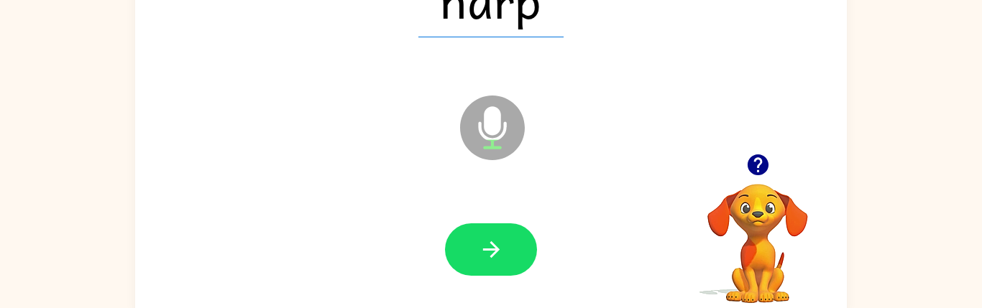
scroll to position [186, 0]
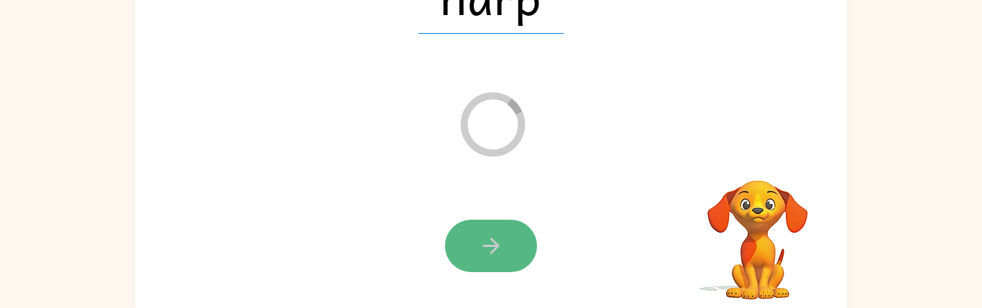
click at [475, 246] on button "button" at bounding box center [491, 246] width 92 height 52
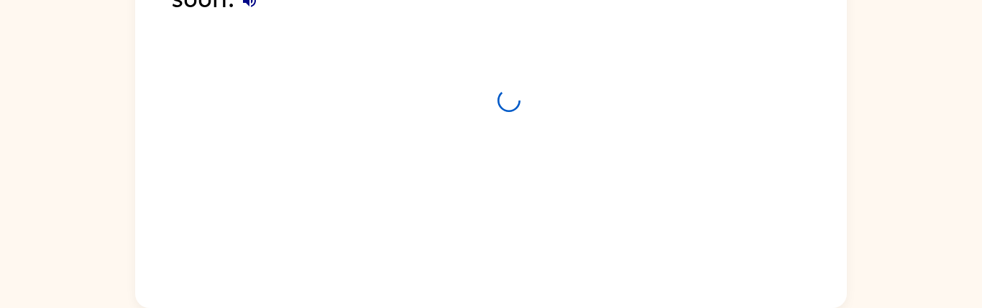
scroll to position [160, 0]
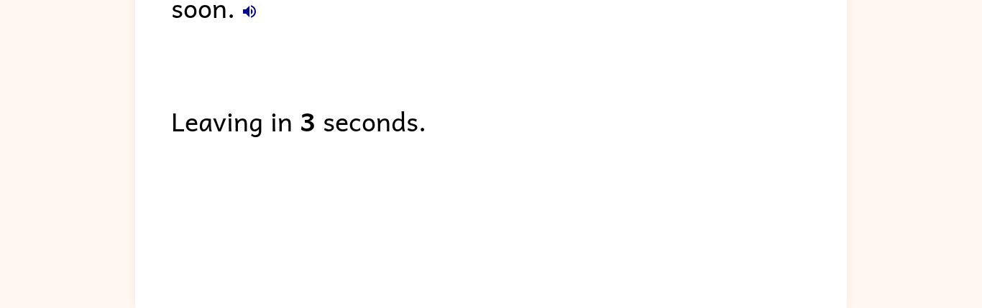
click at [405, 172] on div "You're all done, you will get to choose another activity soon. Leaving in 3 sec…" at bounding box center [490, 110] width 711 height 403
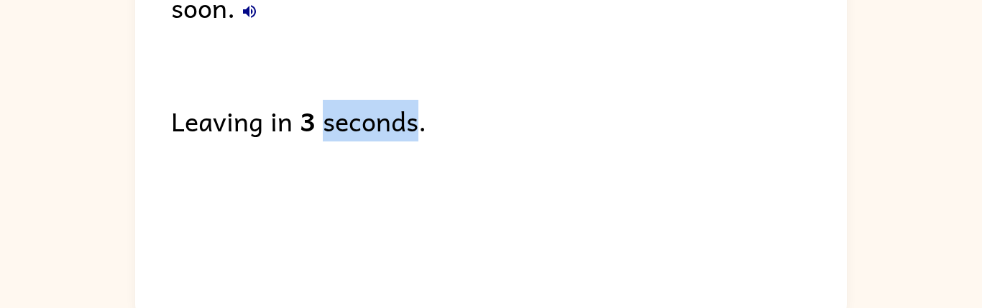
click at [405, 172] on div "You're all done, you will get to choose another activity soon. Leaving in 3 sec…" at bounding box center [490, 110] width 711 height 403
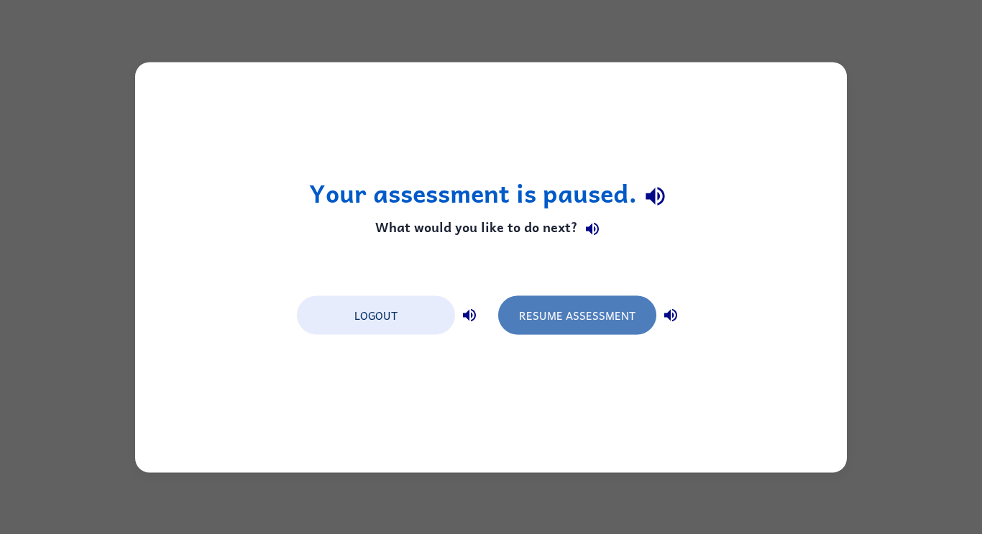
click at [581, 315] on button "Resume Assessment" at bounding box center [577, 314] width 158 height 39
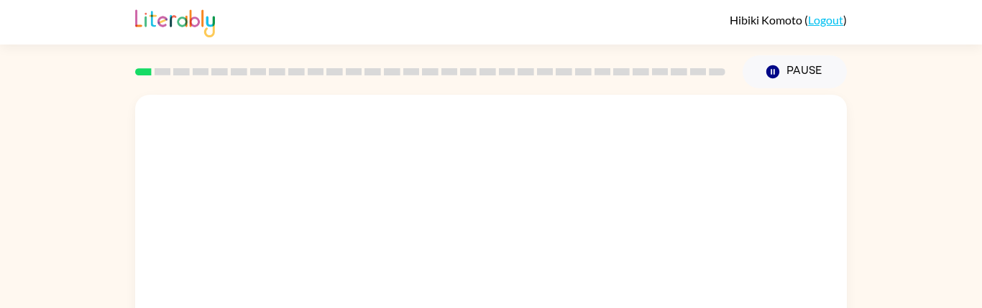
click at [581, 89] on div at bounding box center [429, 72] width 607 height 50
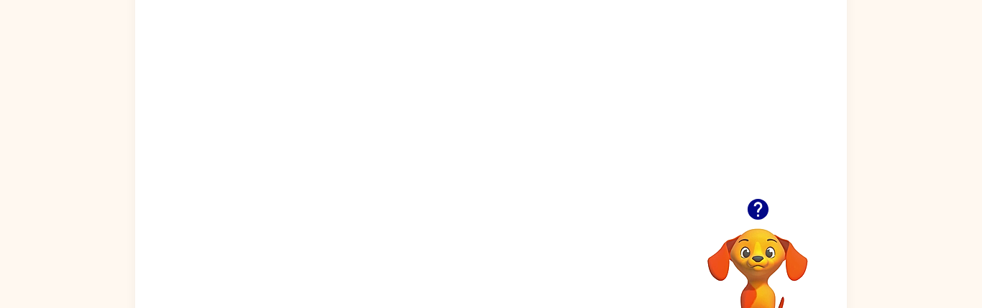
scroll to position [131, 0]
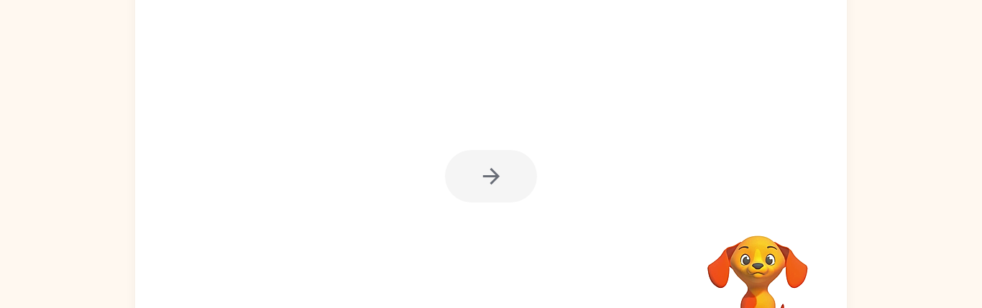
click at [503, 179] on div at bounding box center [491, 176] width 92 height 52
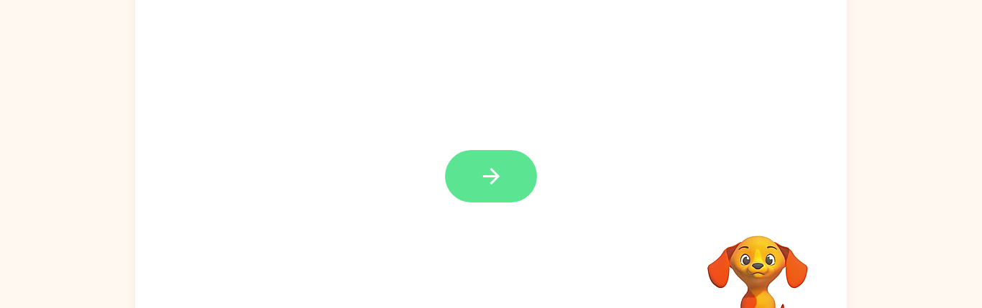
click at [484, 175] on icon "button" at bounding box center [491, 176] width 25 height 25
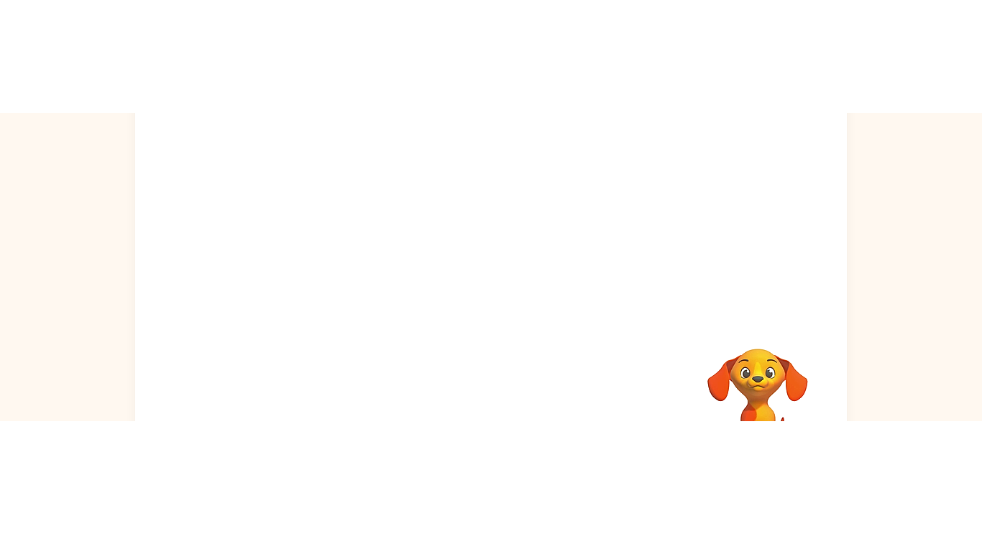
scroll to position [0, 0]
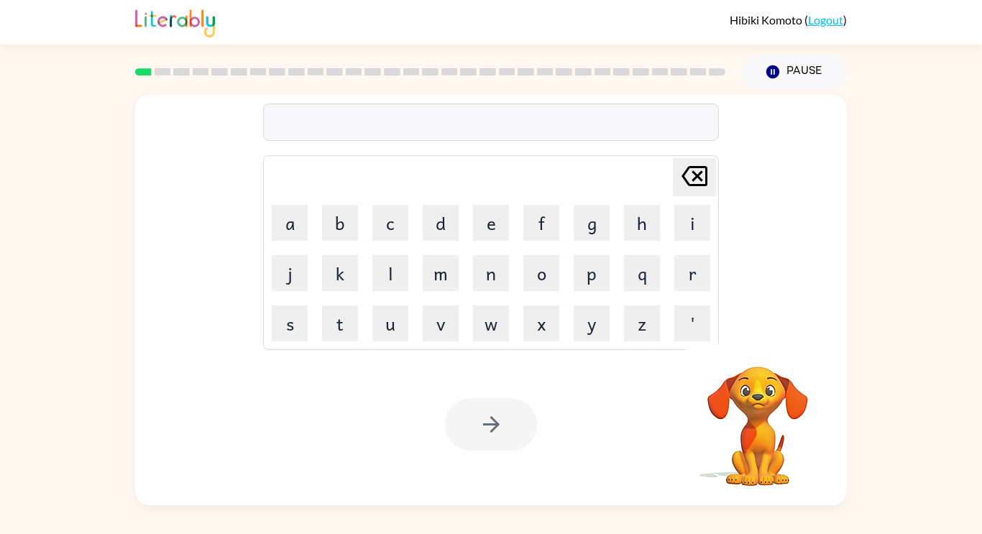
click at [362, 269] on td "k" at bounding box center [339, 273] width 49 height 49
click at [500, 439] on button "button" at bounding box center [491, 424] width 92 height 52
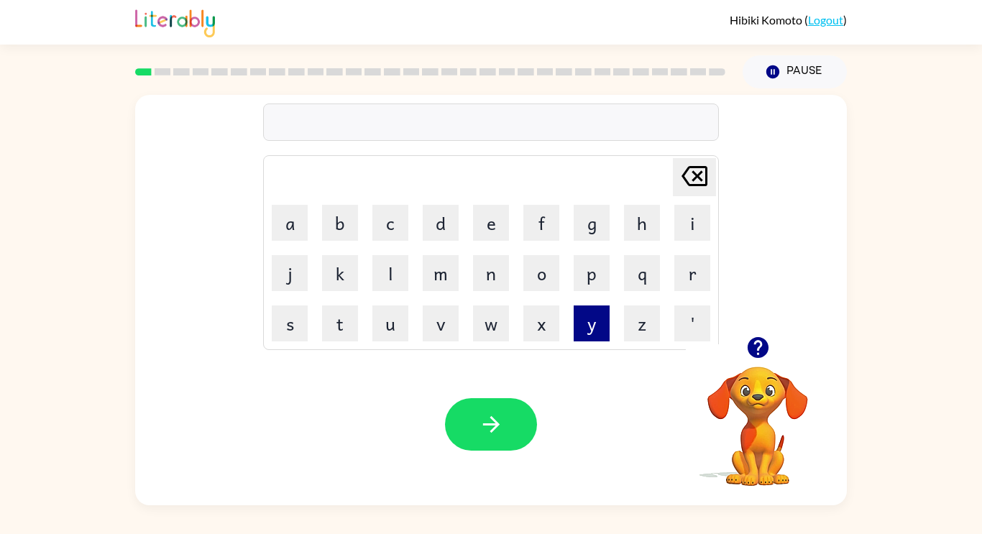
click at [585, 318] on button "y" at bounding box center [591, 323] width 36 height 36
click at [386, 321] on button "u" at bounding box center [390, 323] width 36 height 36
click at [423, 292] on td "m" at bounding box center [440, 273] width 49 height 49
click at [433, 283] on button "m" at bounding box center [441, 273] width 36 height 36
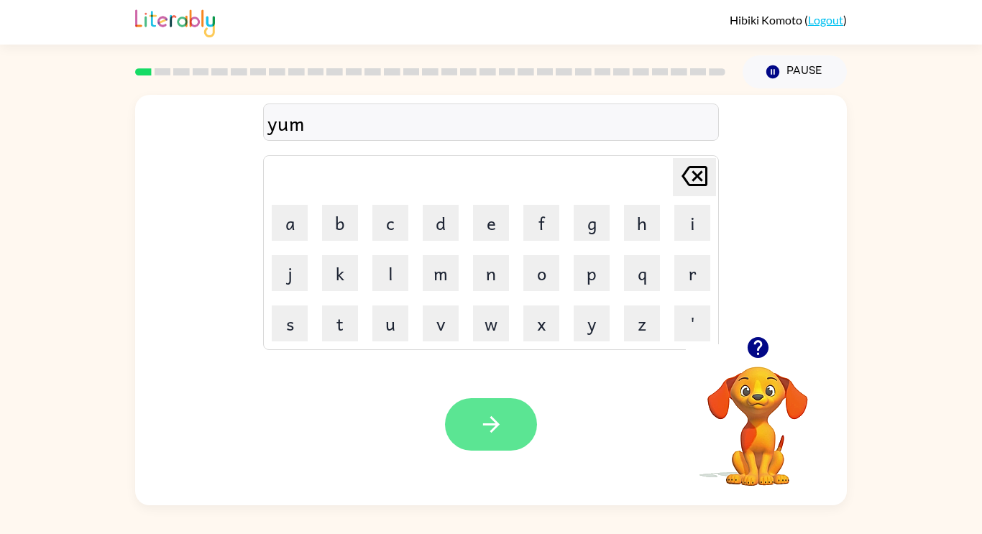
click at [497, 435] on icon "button" at bounding box center [491, 424] width 25 height 25
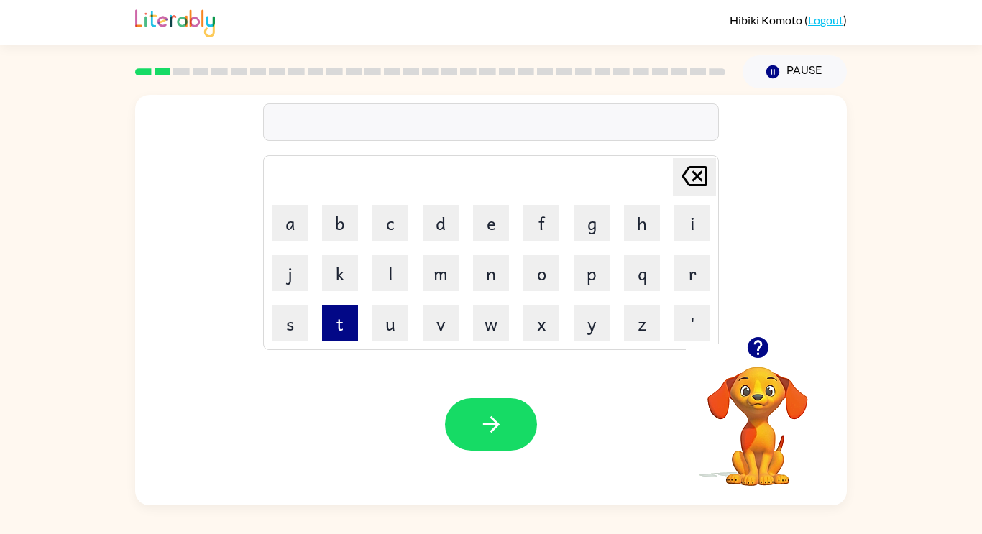
click at [331, 319] on button "t" at bounding box center [340, 323] width 36 height 36
click at [535, 276] on button "o" at bounding box center [541, 273] width 36 height 36
click at [584, 333] on button "y" at bounding box center [591, 323] width 36 height 36
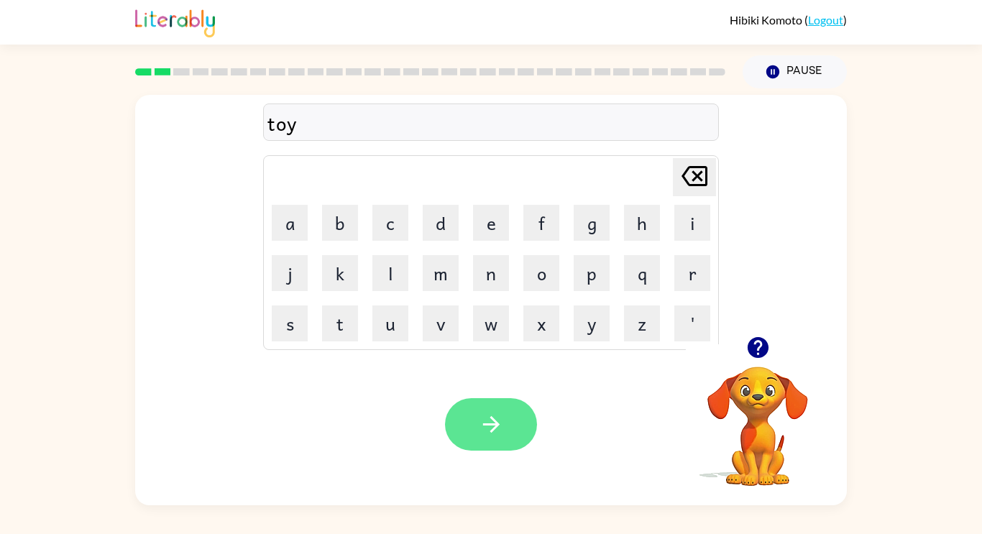
click at [515, 428] on button "button" at bounding box center [491, 424] width 92 height 52
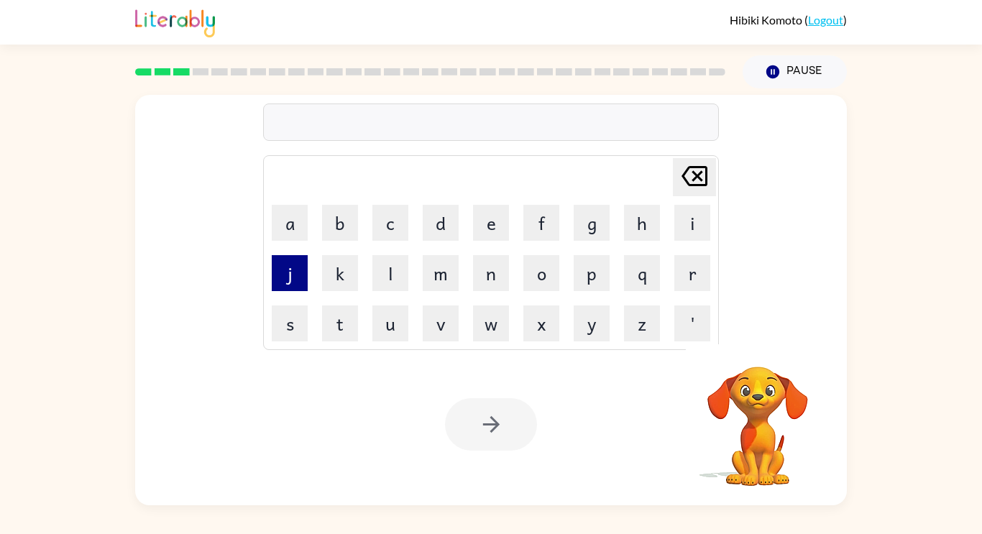
click at [288, 279] on button "j" at bounding box center [290, 273] width 36 height 36
click at [295, 206] on button "a" at bounding box center [290, 223] width 36 height 36
click at [437, 277] on button "m" at bounding box center [441, 273] width 36 height 36
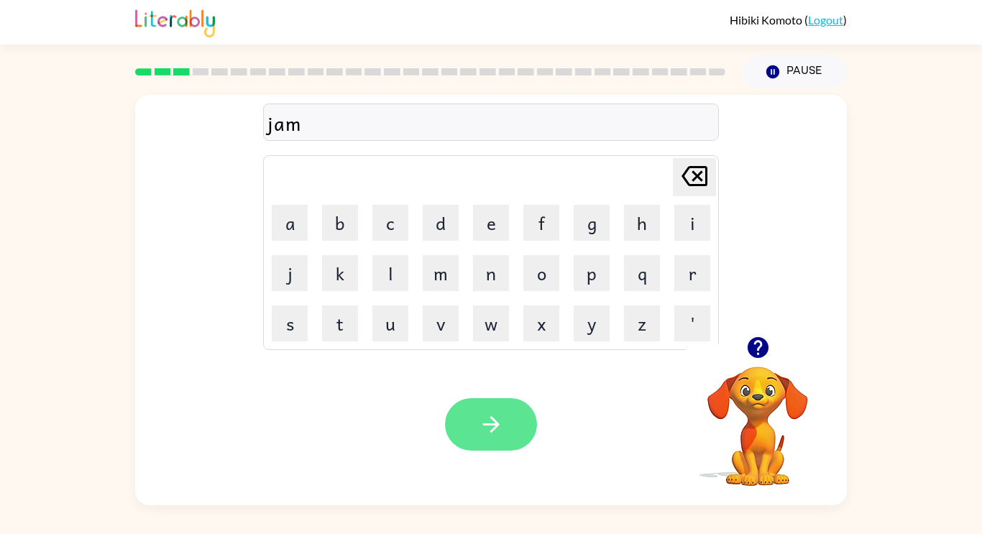
click at [507, 429] on button "button" at bounding box center [491, 424] width 92 height 52
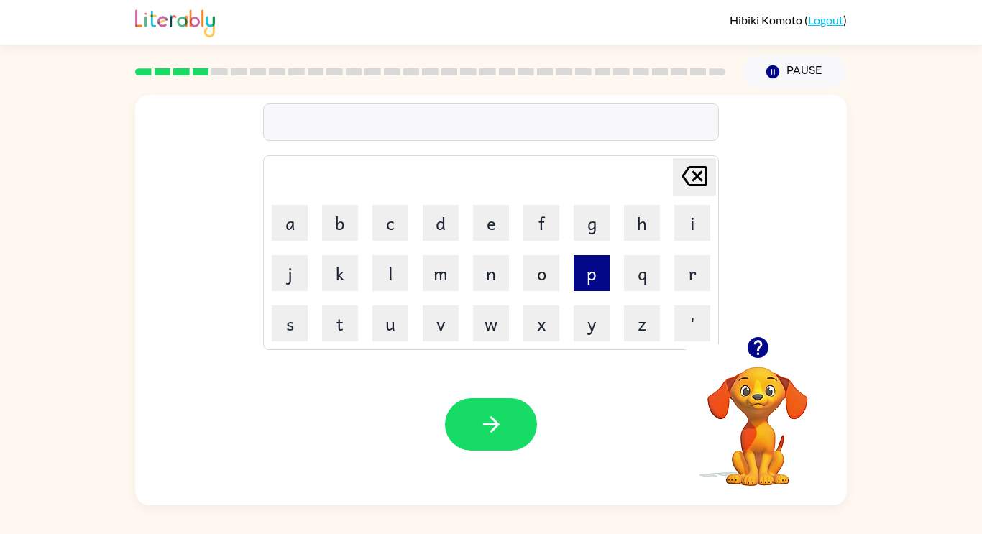
click at [600, 265] on button "p" at bounding box center [591, 273] width 36 height 36
click at [387, 277] on button "l" at bounding box center [390, 273] width 36 height 36
click at [278, 222] on button "a" at bounding box center [290, 223] width 36 height 36
click at [289, 334] on button "s" at bounding box center [290, 323] width 36 height 36
click at [474, 236] on button "e" at bounding box center [491, 223] width 36 height 36
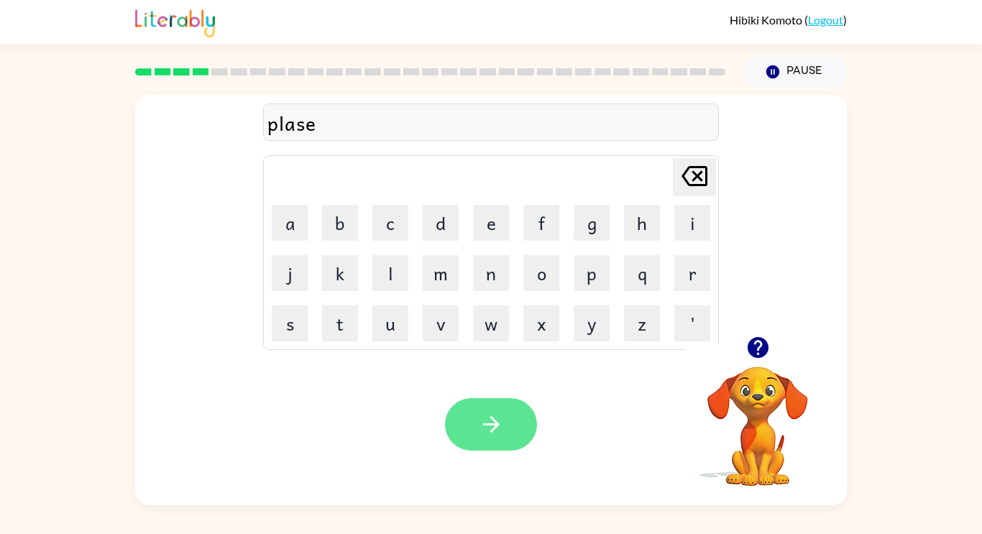
click at [505, 429] on button "button" at bounding box center [491, 424] width 92 height 52
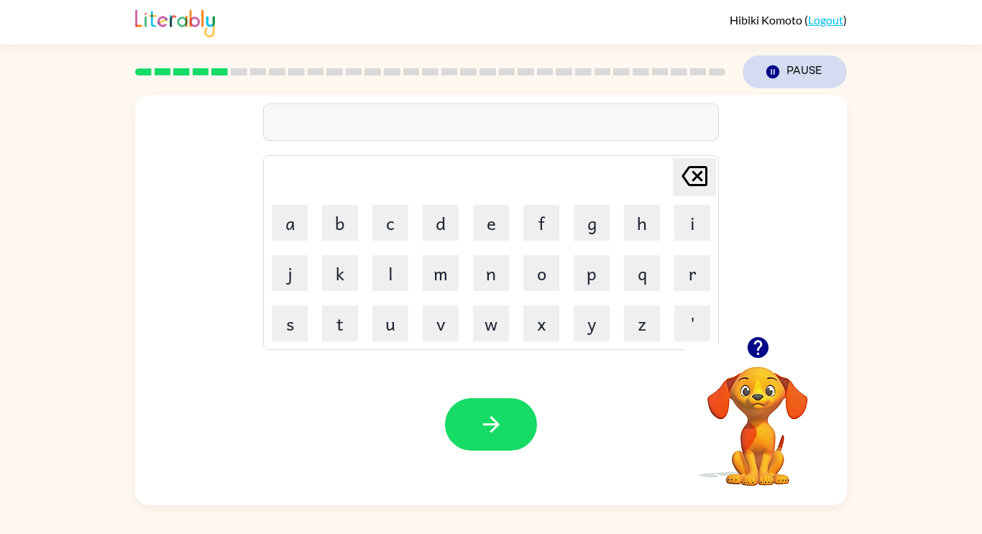
click at [795, 68] on button "Pause Pause" at bounding box center [794, 71] width 104 height 33
click at [836, 98] on div "Delete Delete last character input a b c d e f g h i j k l m n o p q r s t u v …" at bounding box center [490, 215] width 711 height 241
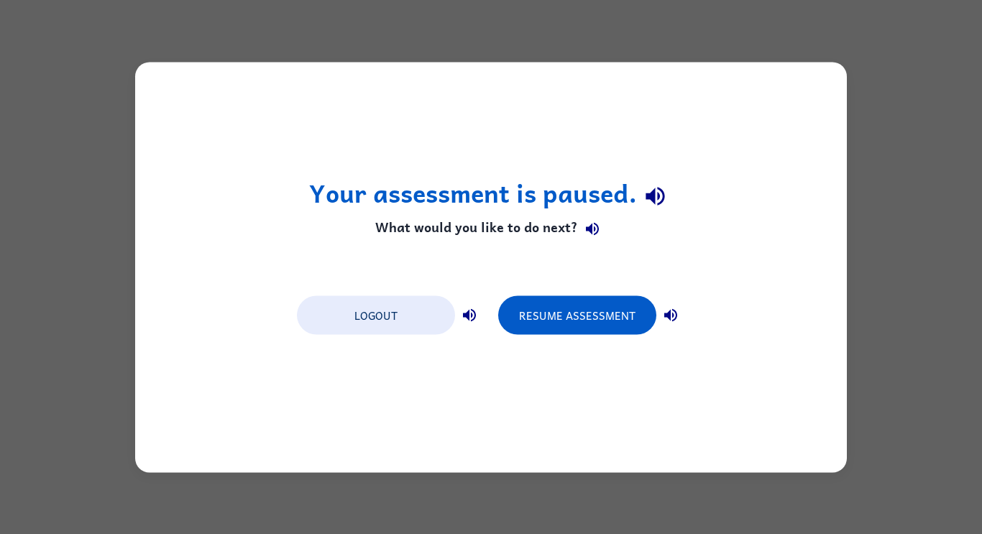
click at [811, 52] on div "Your assessment is paused. What would you like to do next? Logout Resume Assess…" at bounding box center [491, 267] width 982 height 534
click at [609, 317] on button "Resume Assessment" at bounding box center [577, 314] width 158 height 39
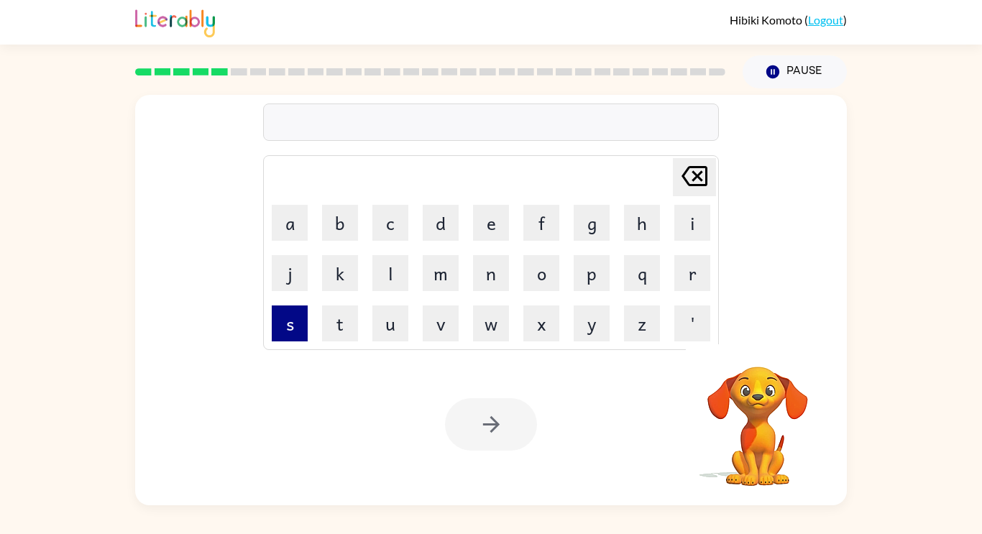
click at [301, 314] on button "s" at bounding box center [290, 323] width 36 height 36
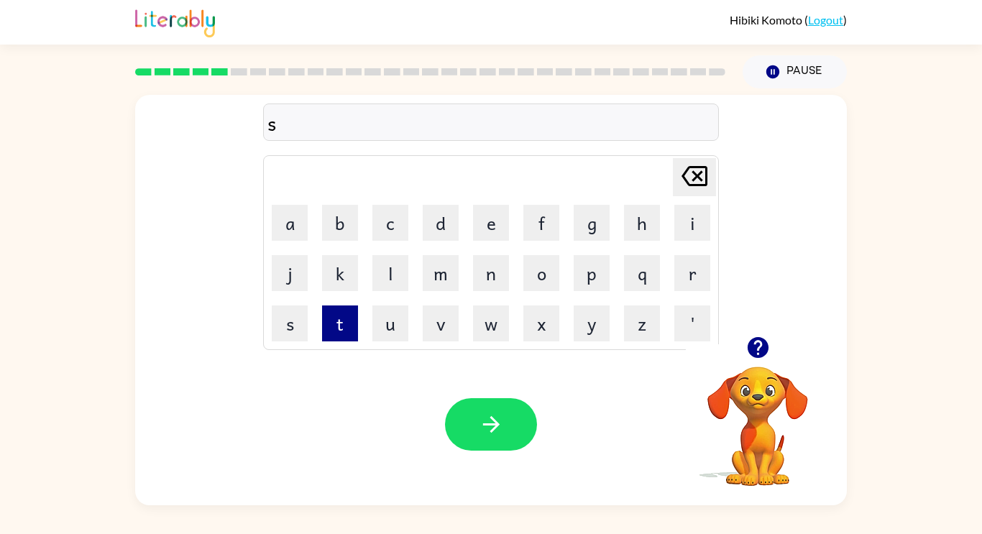
click at [331, 320] on button "t" at bounding box center [340, 323] width 36 height 36
click at [297, 211] on button "a" at bounding box center [290, 223] width 36 height 36
click at [441, 275] on button "m" at bounding box center [441, 273] width 36 height 36
click at [503, 458] on div "Your browser must support playing .mp4 files to use Literably. Please try using…" at bounding box center [490, 424] width 711 height 162
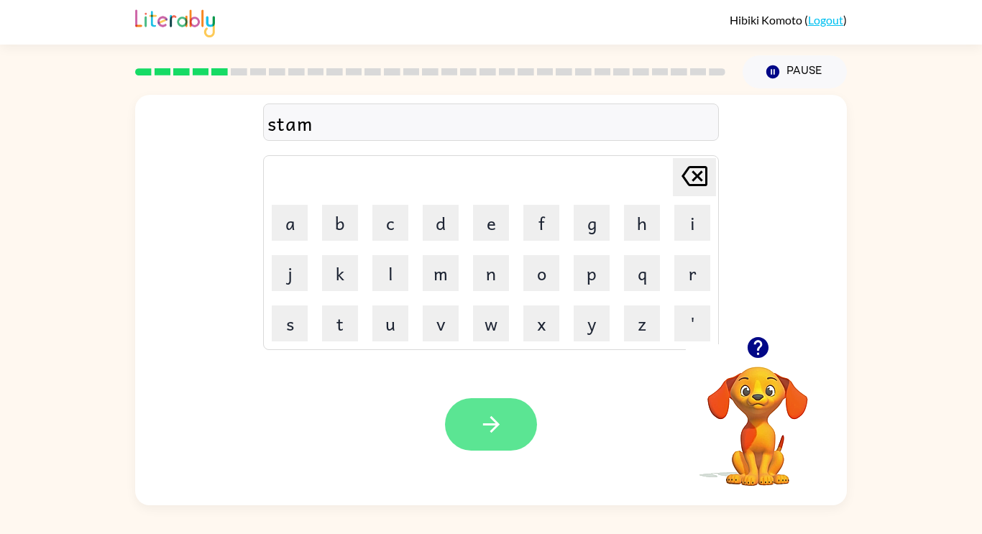
click at [502, 447] on button "button" at bounding box center [491, 424] width 92 height 52
click at [504, 443] on div at bounding box center [491, 424] width 92 height 52
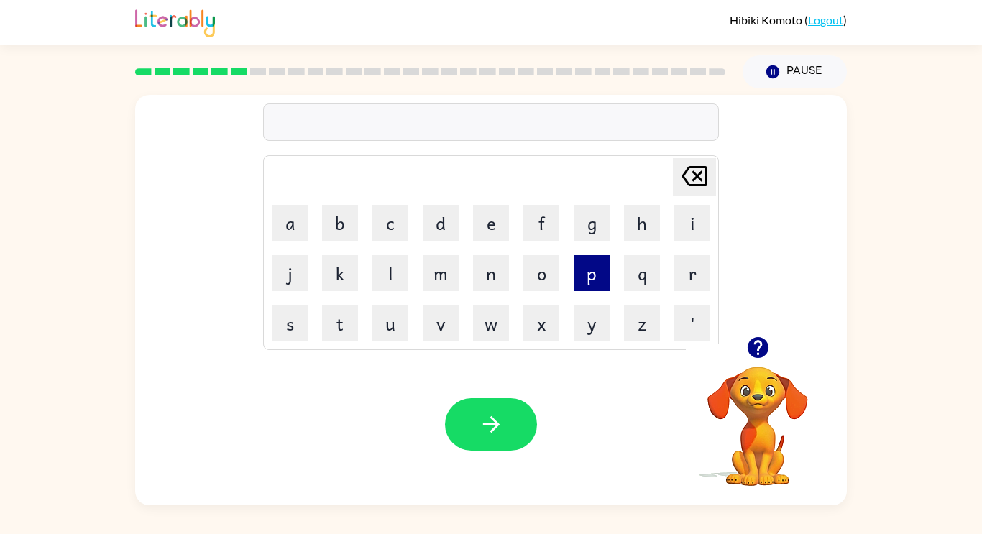
click at [590, 280] on button "p" at bounding box center [591, 273] width 36 height 36
click at [394, 282] on button "l" at bounding box center [390, 273] width 36 height 36
click at [294, 226] on button "a" at bounding box center [290, 223] width 36 height 36
click at [578, 331] on button "y" at bounding box center [591, 323] width 36 height 36
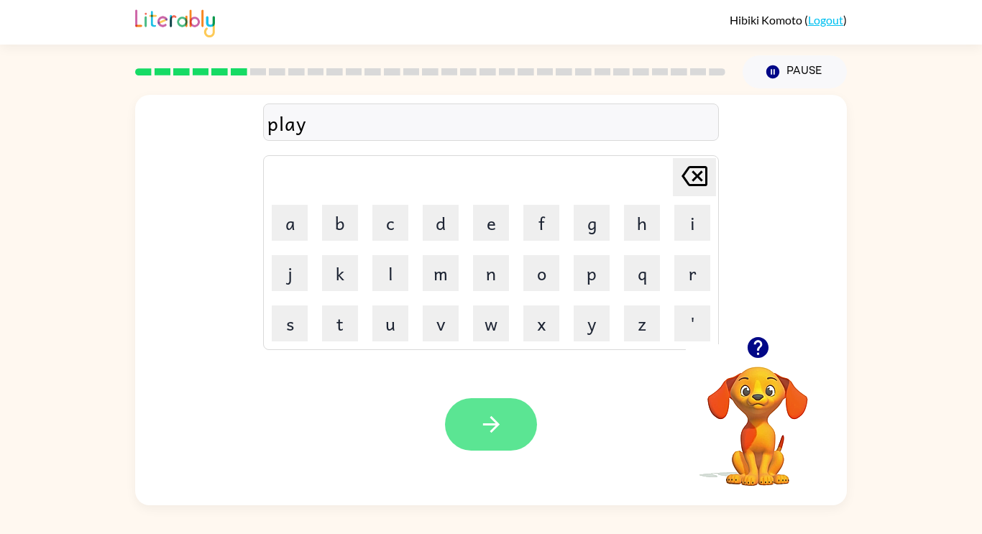
click at [484, 432] on icon "button" at bounding box center [491, 424] width 25 height 25
click at [484, 430] on icon "button" at bounding box center [491, 424] width 25 height 25
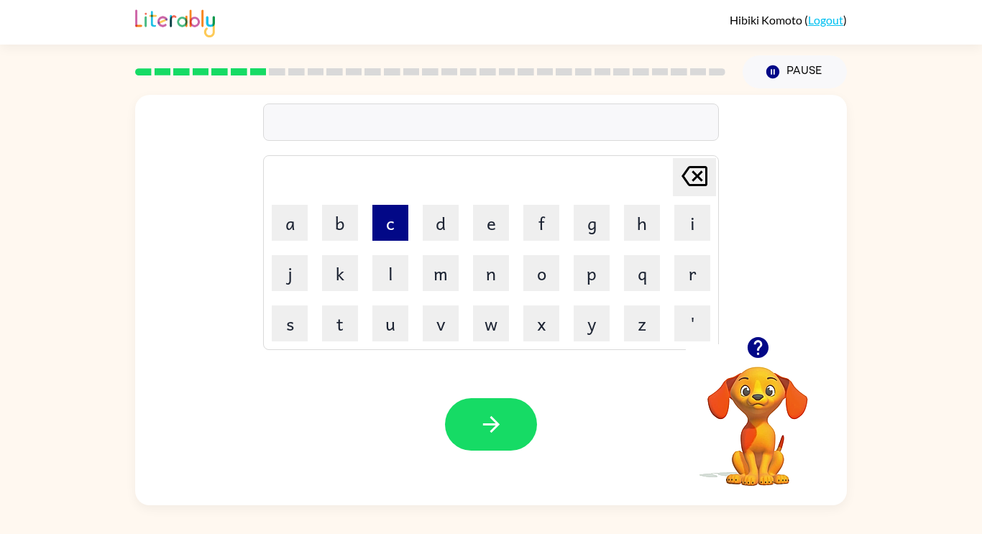
click at [388, 227] on button "c" at bounding box center [390, 223] width 36 height 36
click at [276, 239] on button "a" at bounding box center [290, 223] width 36 height 36
click at [688, 178] on icon "Delete Delete last character input" at bounding box center [694, 176] width 34 height 34
click at [686, 180] on icon at bounding box center [694, 176] width 26 height 20
click at [407, 226] on button "c" at bounding box center [390, 223] width 36 height 36
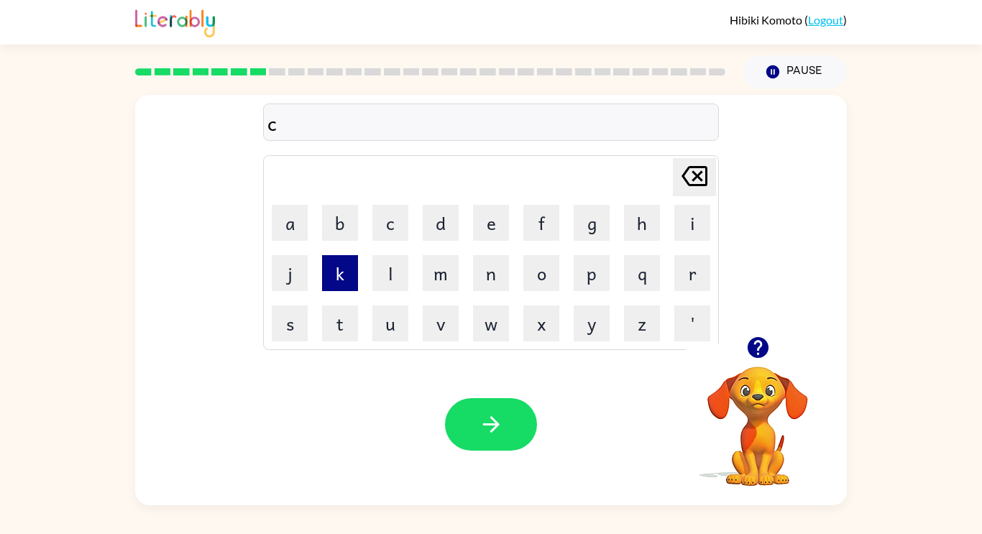
click at [340, 269] on button "k" at bounding box center [340, 273] width 36 height 36
click at [256, 218] on div "ck Delete Delete last character input a b c d e f g h i j k l m n o p q r s t u…" at bounding box center [490, 215] width 711 height 241
click at [292, 205] on button "a" at bounding box center [290, 223] width 36 height 36
click at [437, 229] on button "d" at bounding box center [441, 223] width 36 height 36
click at [484, 237] on button "e" at bounding box center [491, 223] width 36 height 36
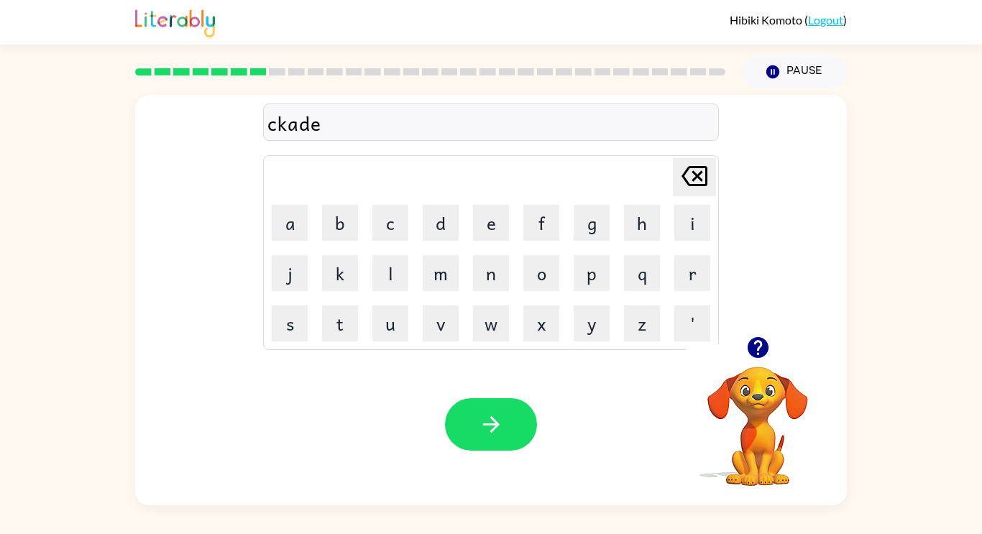
click at [681, 171] on icon "Delete Delete last character input" at bounding box center [694, 176] width 34 height 34
click at [539, 272] on button "o" at bounding box center [541, 273] width 36 height 36
click at [404, 274] on button "l" at bounding box center [390, 273] width 36 height 36
click at [496, 234] on button "e" at bounding box center [491, 223] width 36 height 36
click at [511, 438] on button "button" at bounding box center [491, 424] width 92 height 52
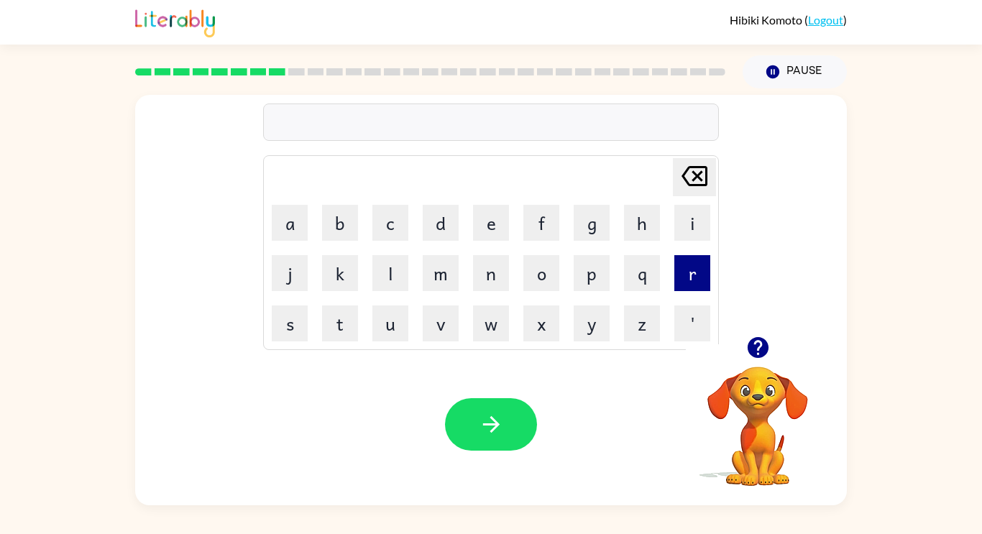
click at [675, 269] on button "r" at bounding box center [692, 273] width 36 height 36
click at [283, 230] on button "a" at bounding box center [290, 223] width 36 height 36
click at [383, 228] on button "c" at bounding box center [390, 223] width 36 height 36
click at [346, 264] on button "k" at bounding box center [340, 273] width 36 height 36
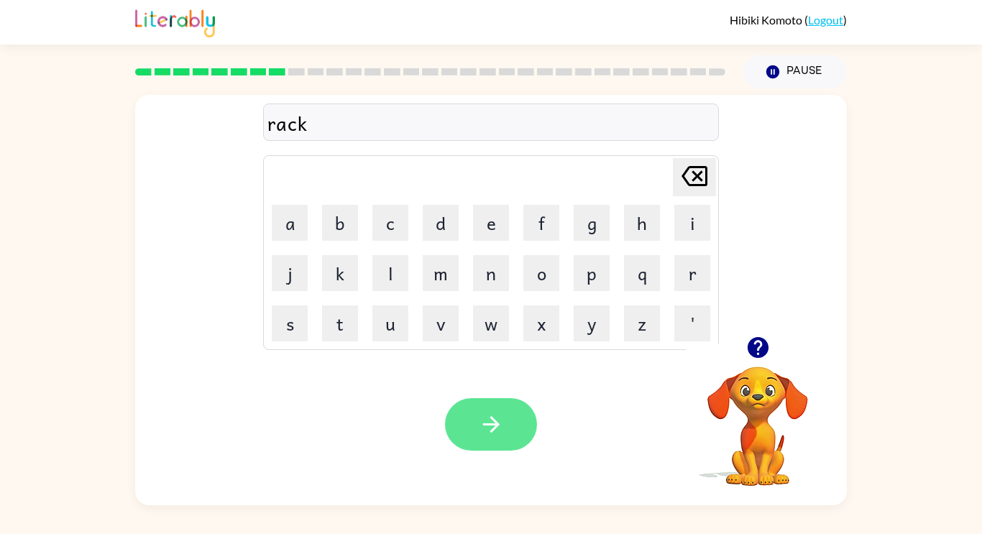
click at [493, 426] on icon "button" at bounding box center [491, 424] width 25 height 25
